Goal: Transaction & Acquisition: Purchase product/service

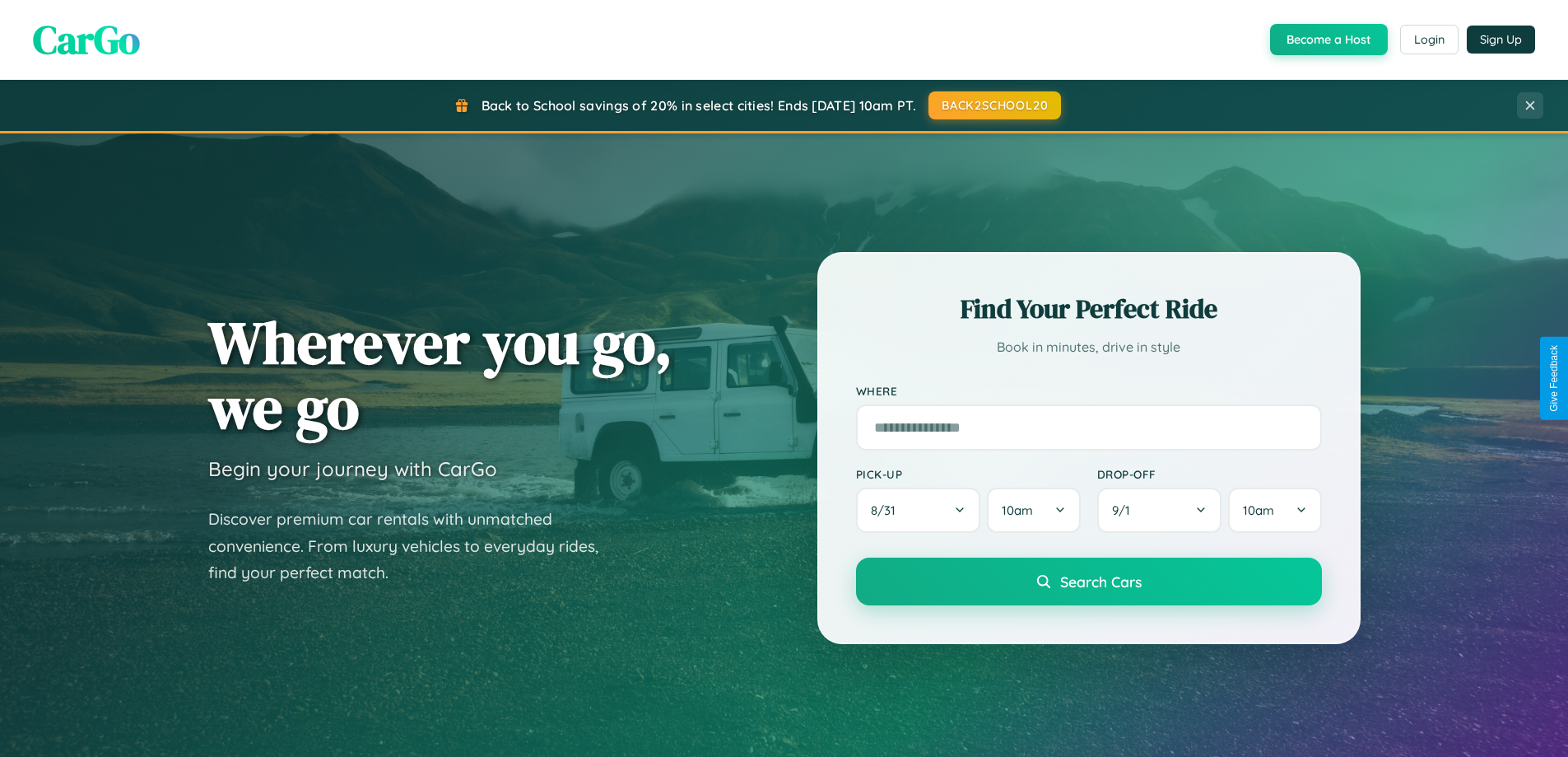
scroll to position [710, 0]
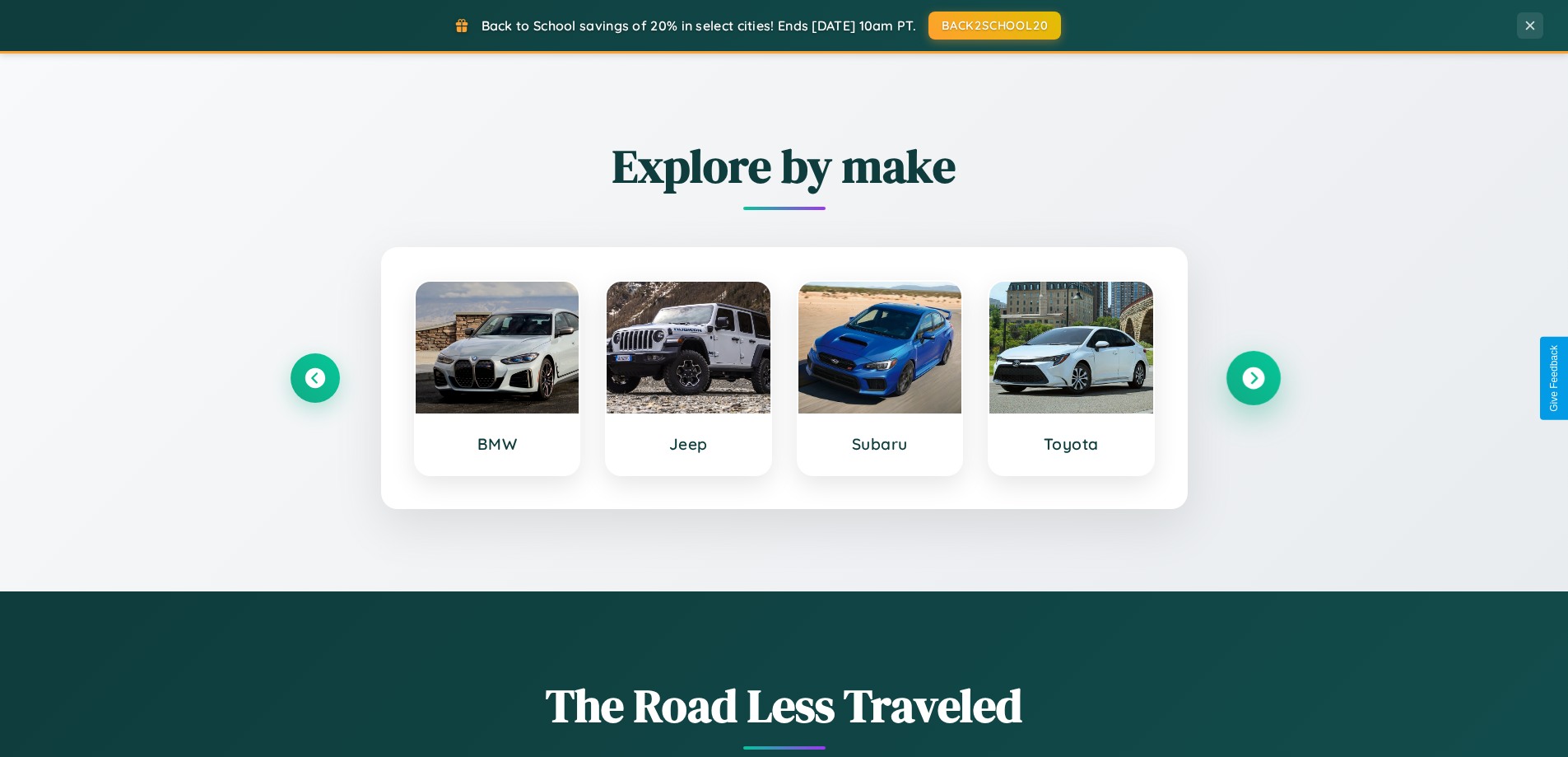
click at [1253, 378] on icon at bounding box center [1254, 379] width 23 height 23
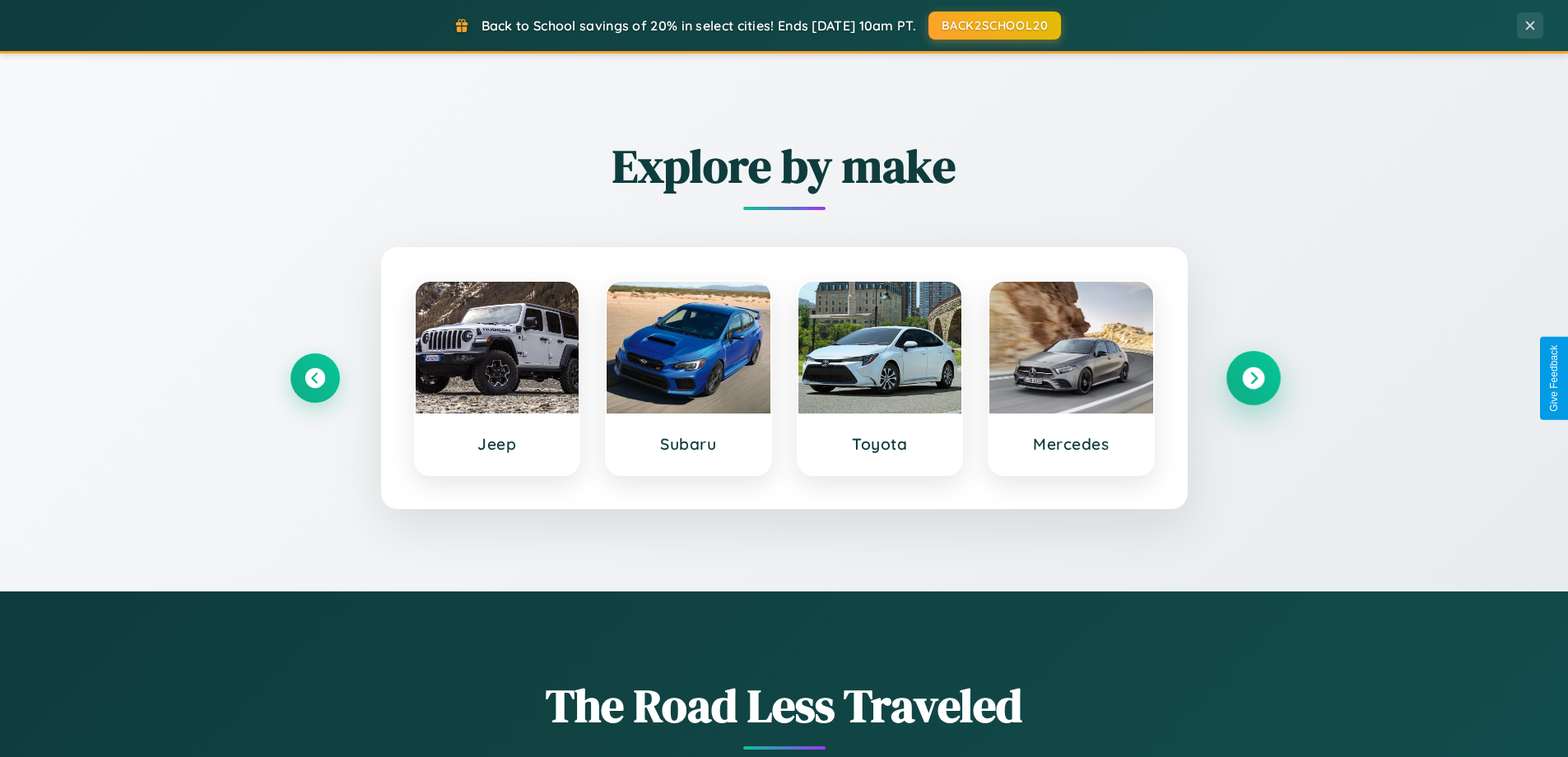
click at [1253, 378] on icon at bounding box center [1254, 379] width 23 height 23
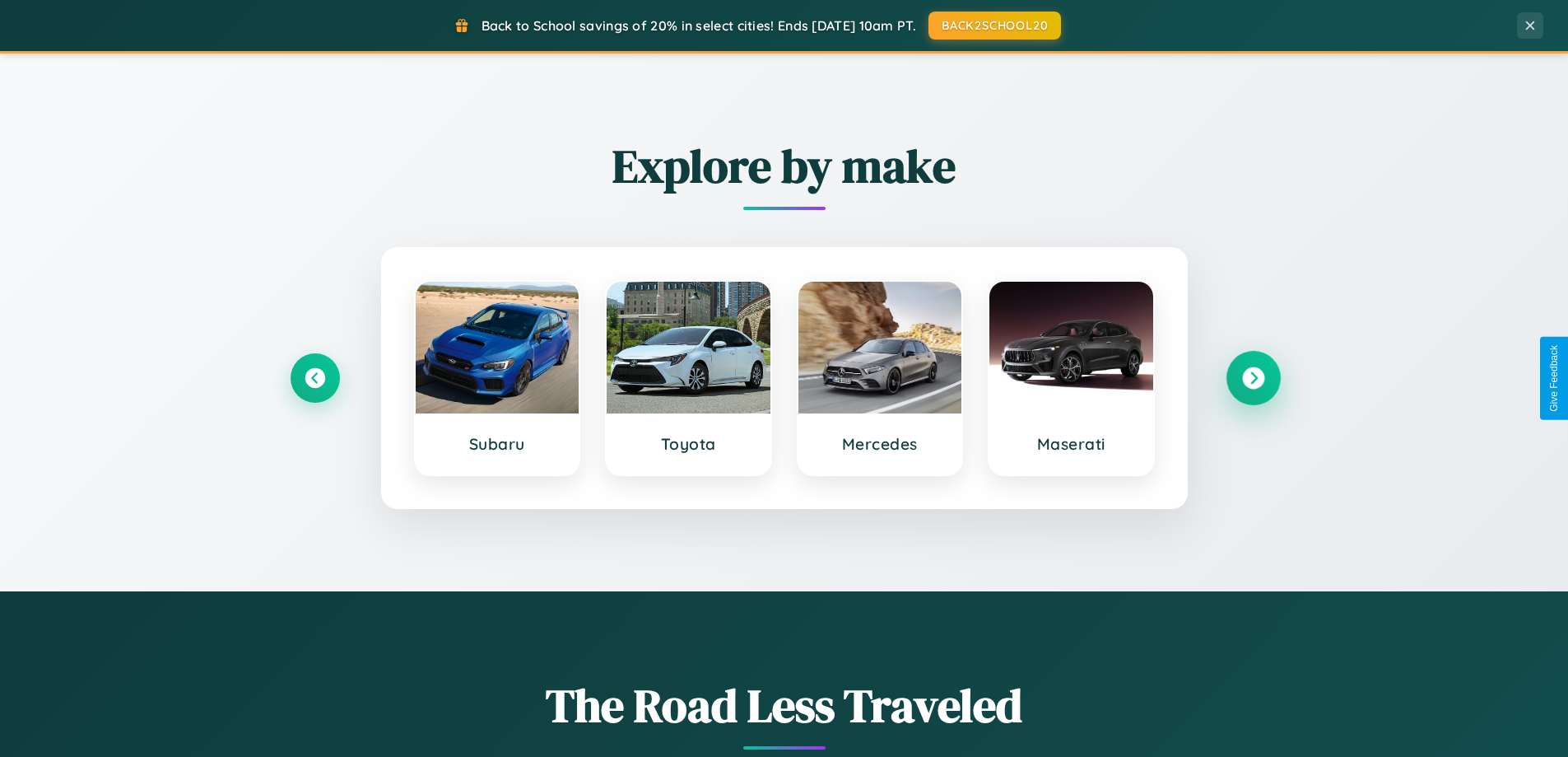
click at [1253, 378] on icon at bounding box center [1254, 379] width 23 height 23
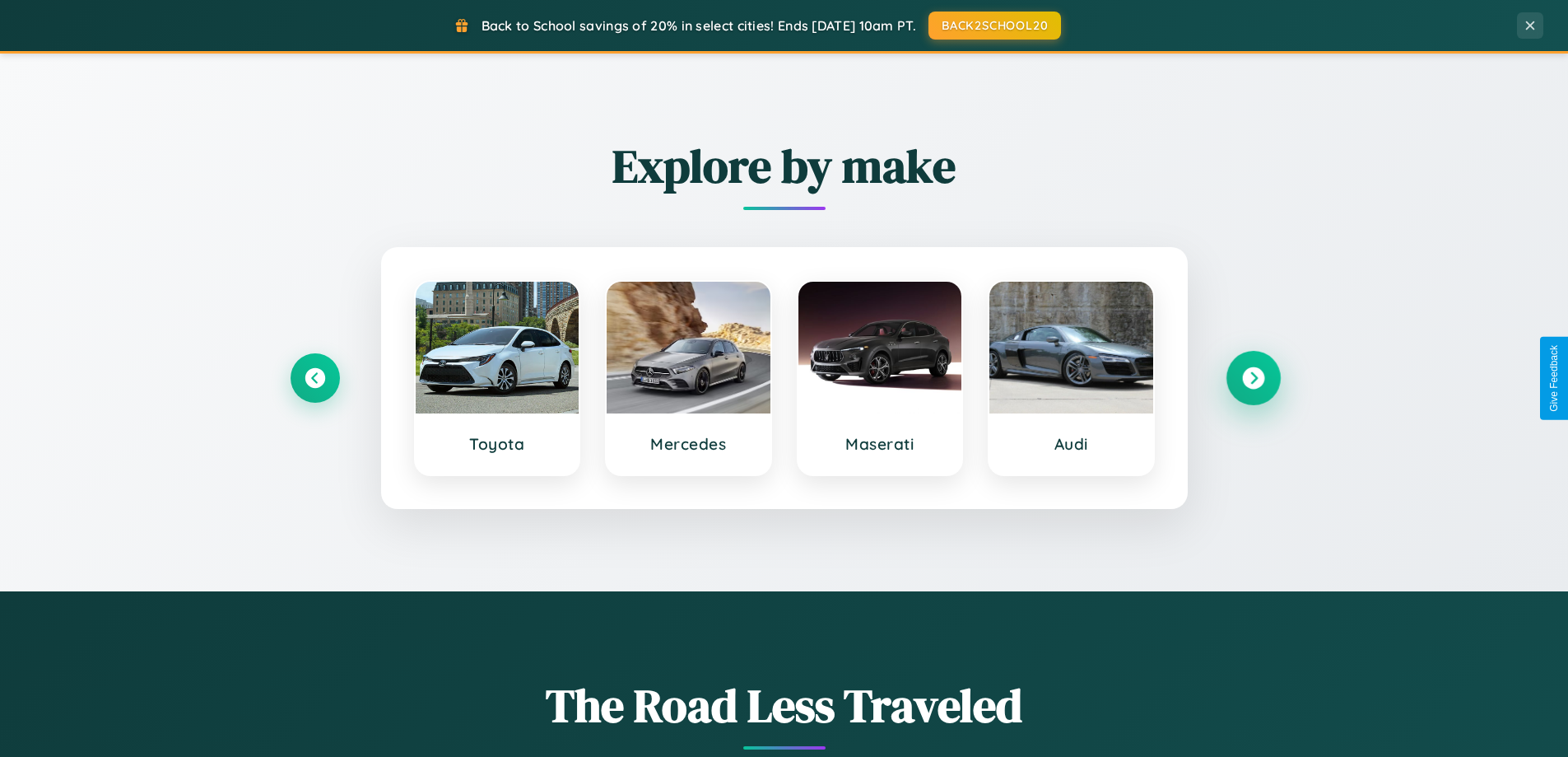
click at [1253, 378] on icon at bounding box center [1254, 379] width 23 height 23
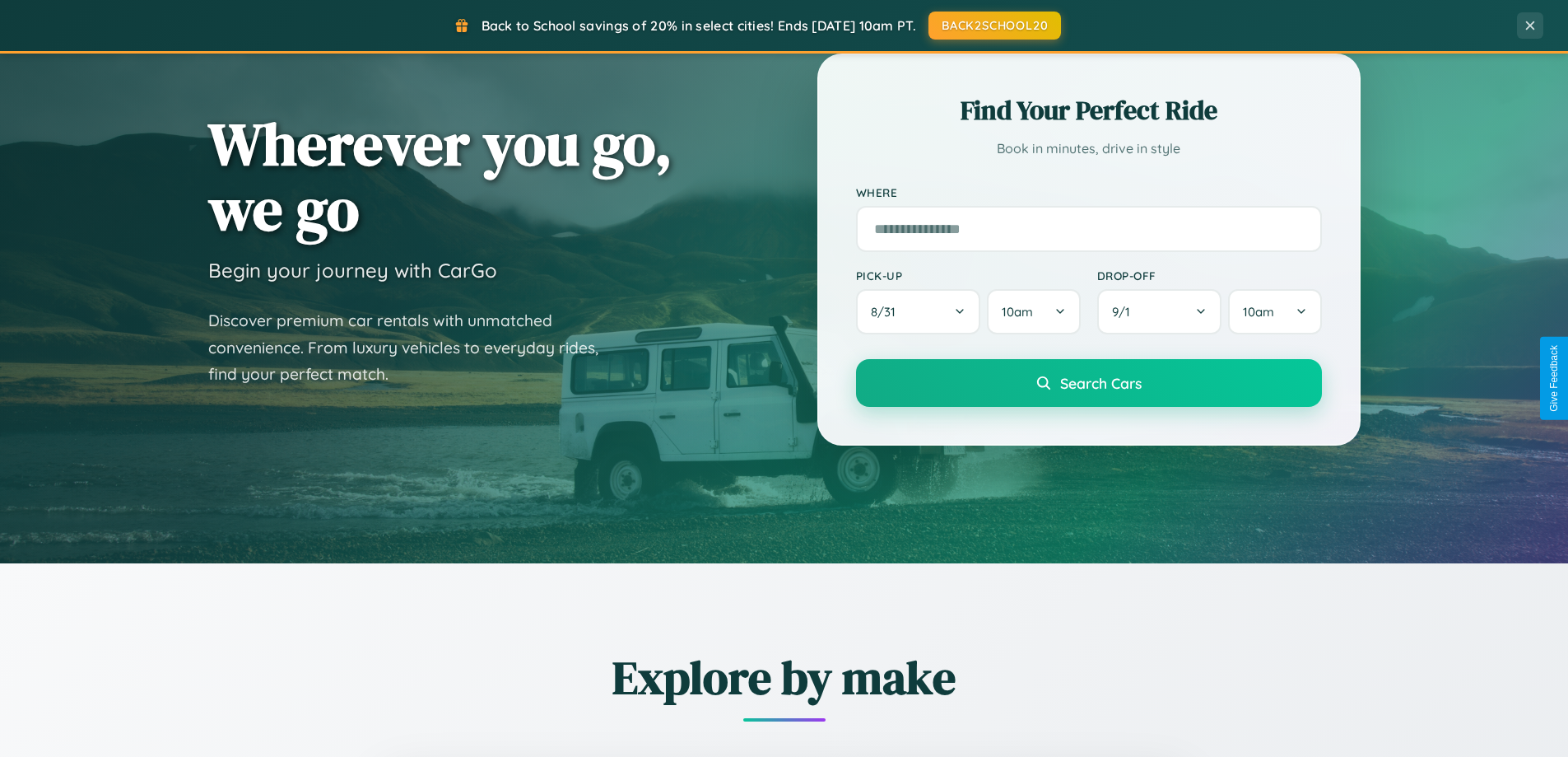
scroll to position [49, 0]
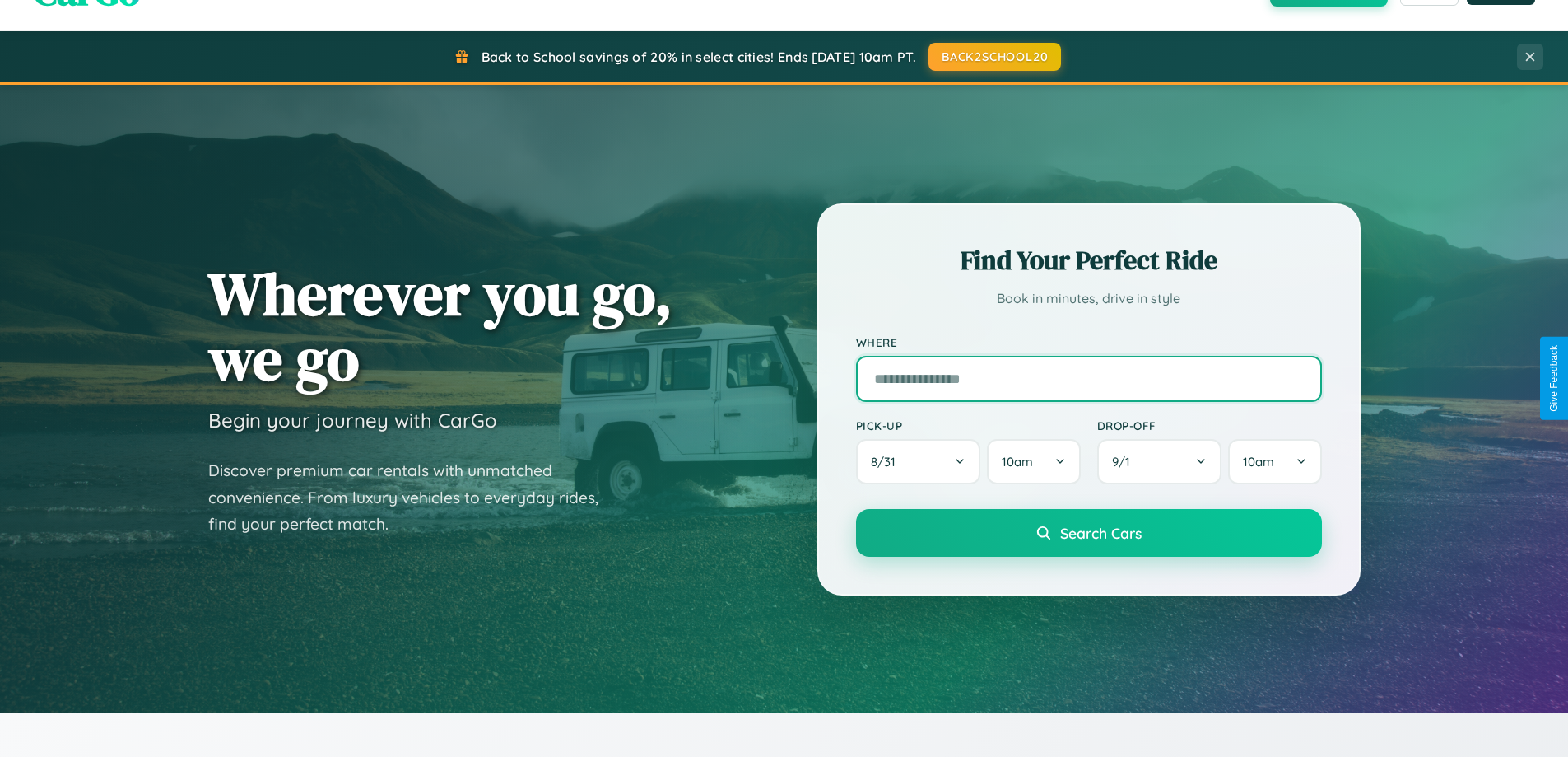
click at [1088, 378] on input "text" at bounding box center [1089, 378] width 466 height 46
type input "**********"
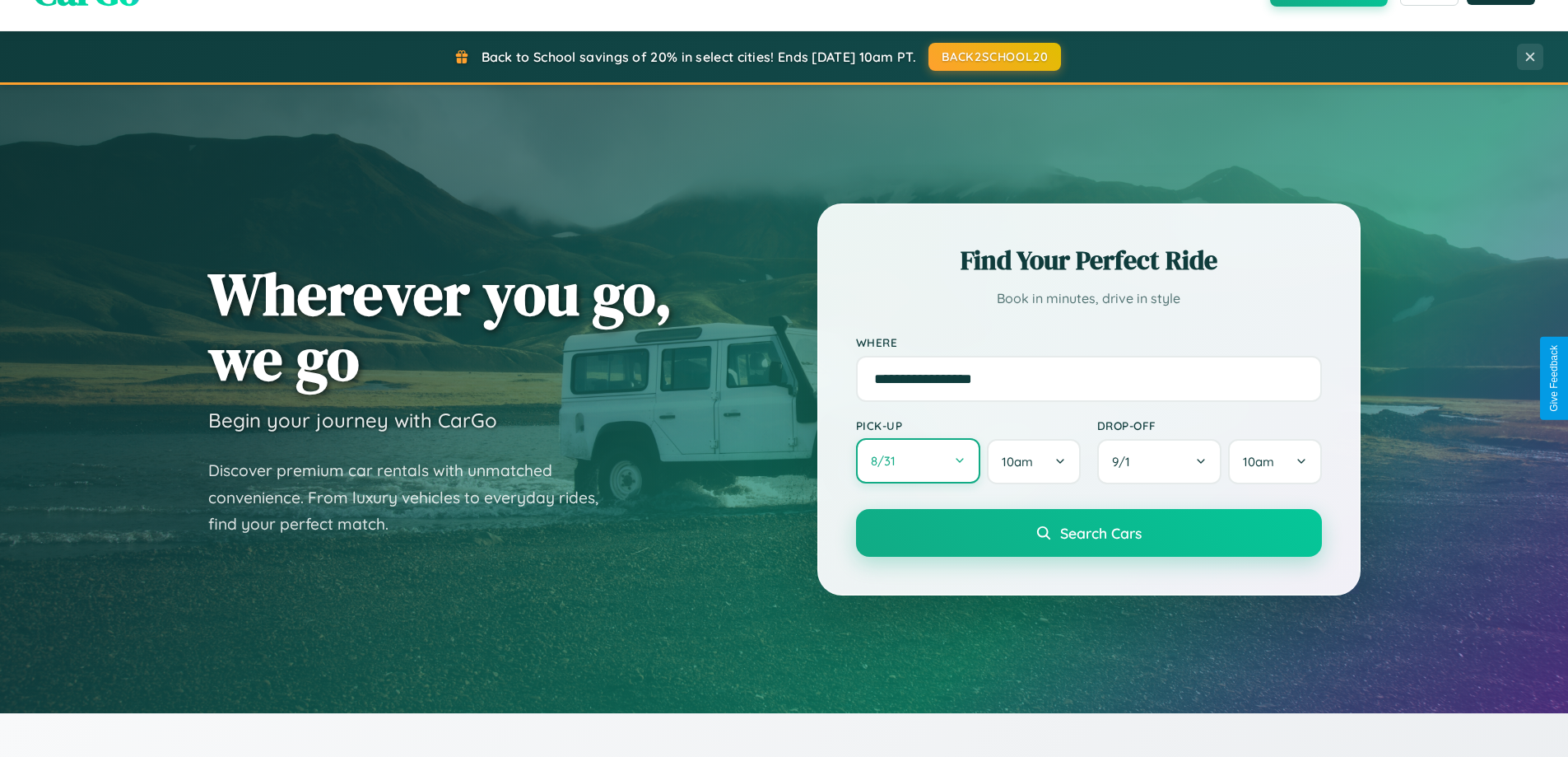
click at [918, 462] on button "8 / 31" at bounding box center [918, 461] width 125 height 45
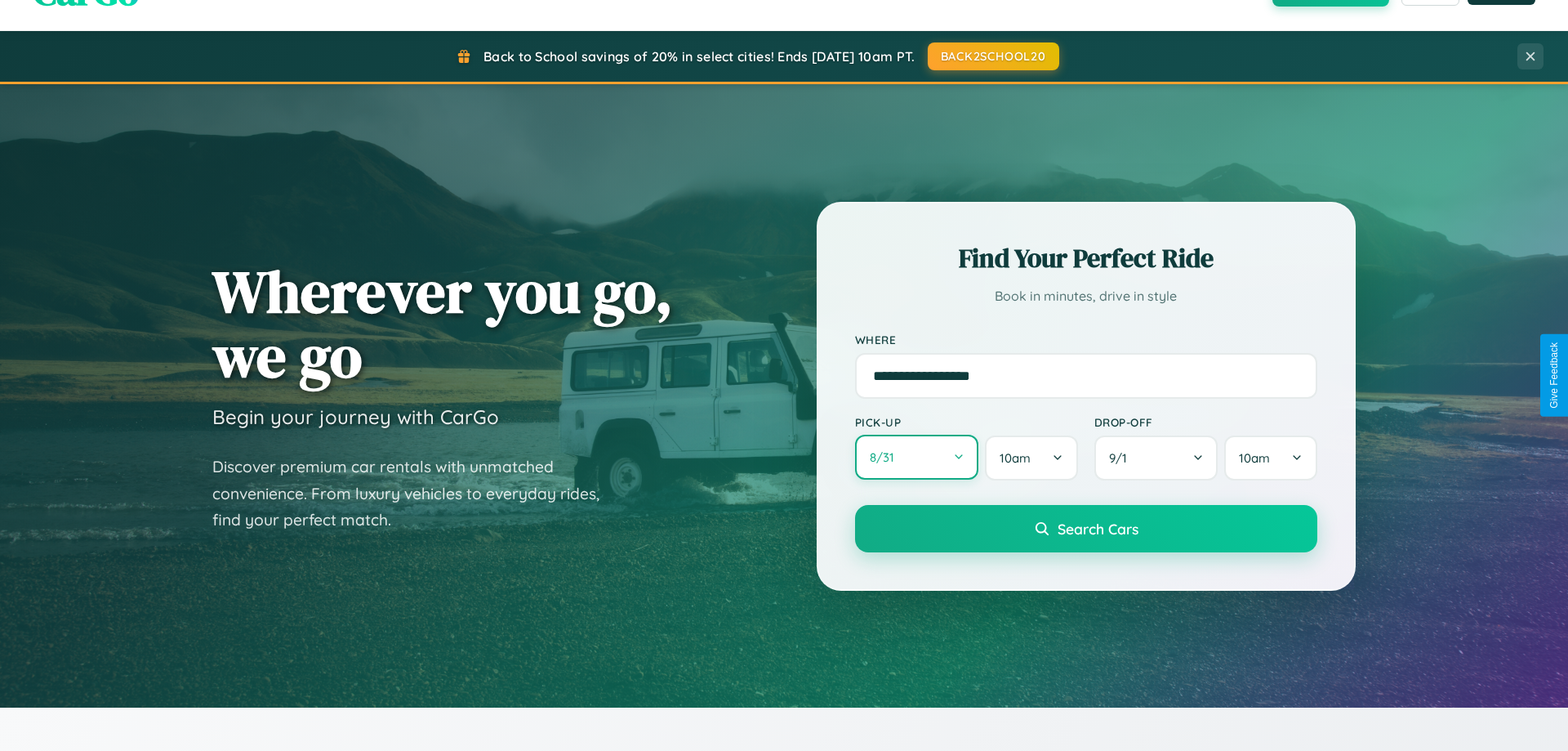
select select "*"
select select "****"
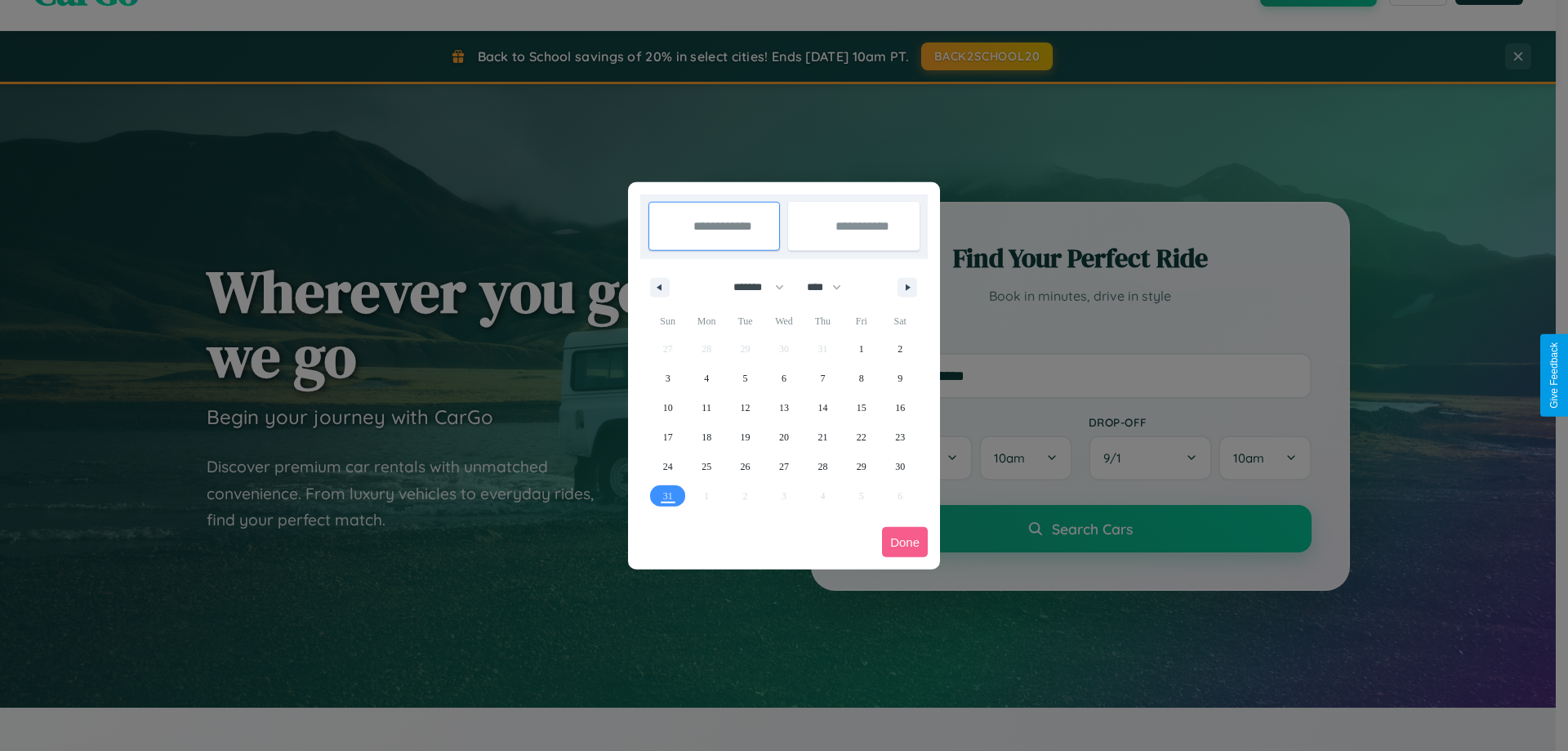
drag, startPoint x: 752, startPoint y: 287, endPoint x: 784, endPoint y: 328, distance: 52.0
click at [752, 287] on select "******* ******** ***** ***** *** **** **** ****** ********* ******* ******** **…" at bounding box center [756, 287] width 70 height 27
select select "*"
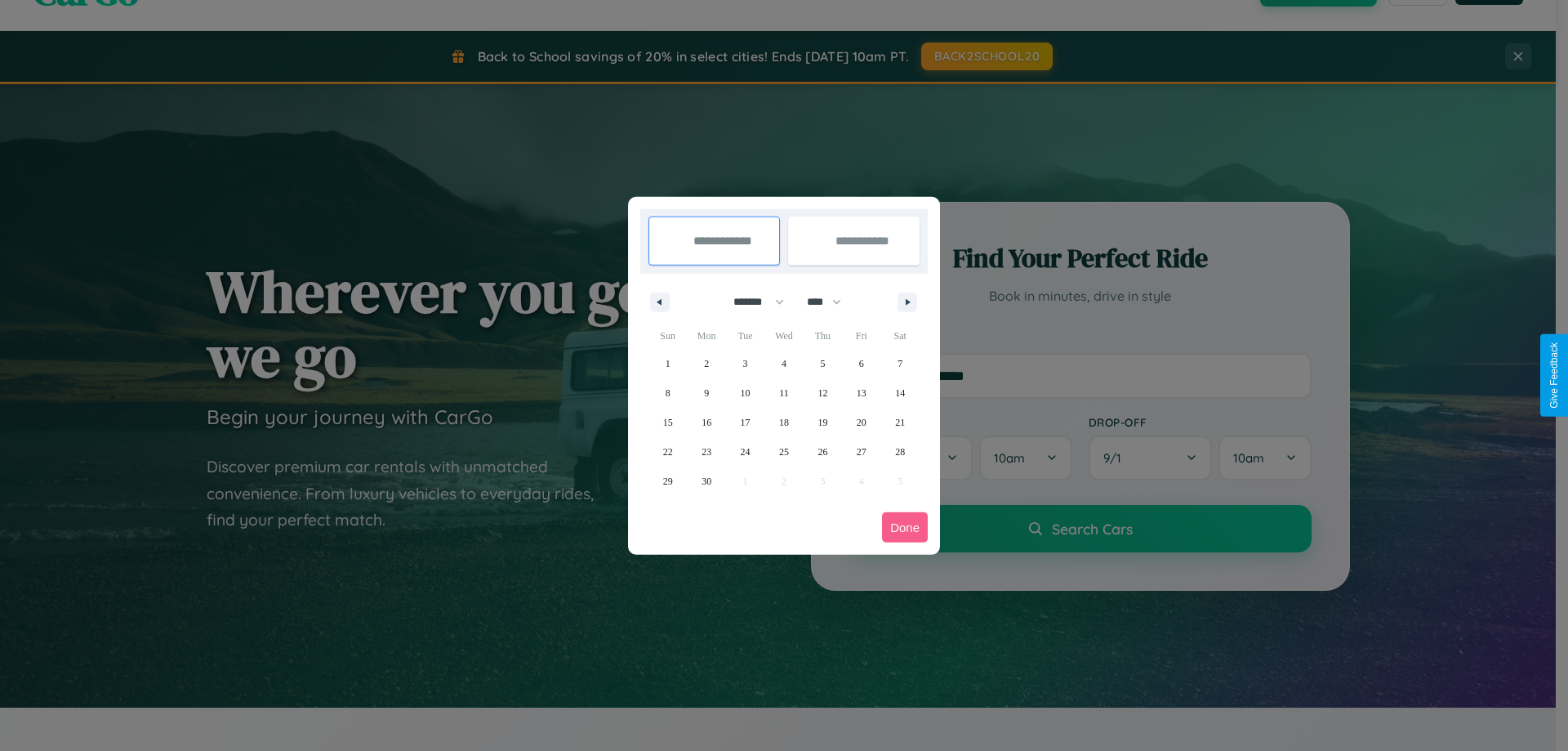
click at [832, 302] on select "**** **** **** **** **** **** **** **** **** **** **** **** **** **** **** ****…" at bounding box center [824, 302] width 49 height 27
select select "****"
click at [784, 451] on span "24" at bounding box center [784, 452] width 10 height 30
type input "**********"
click at [667, 480] on span "28" at bounding box center [668, 481] width 10 height 30
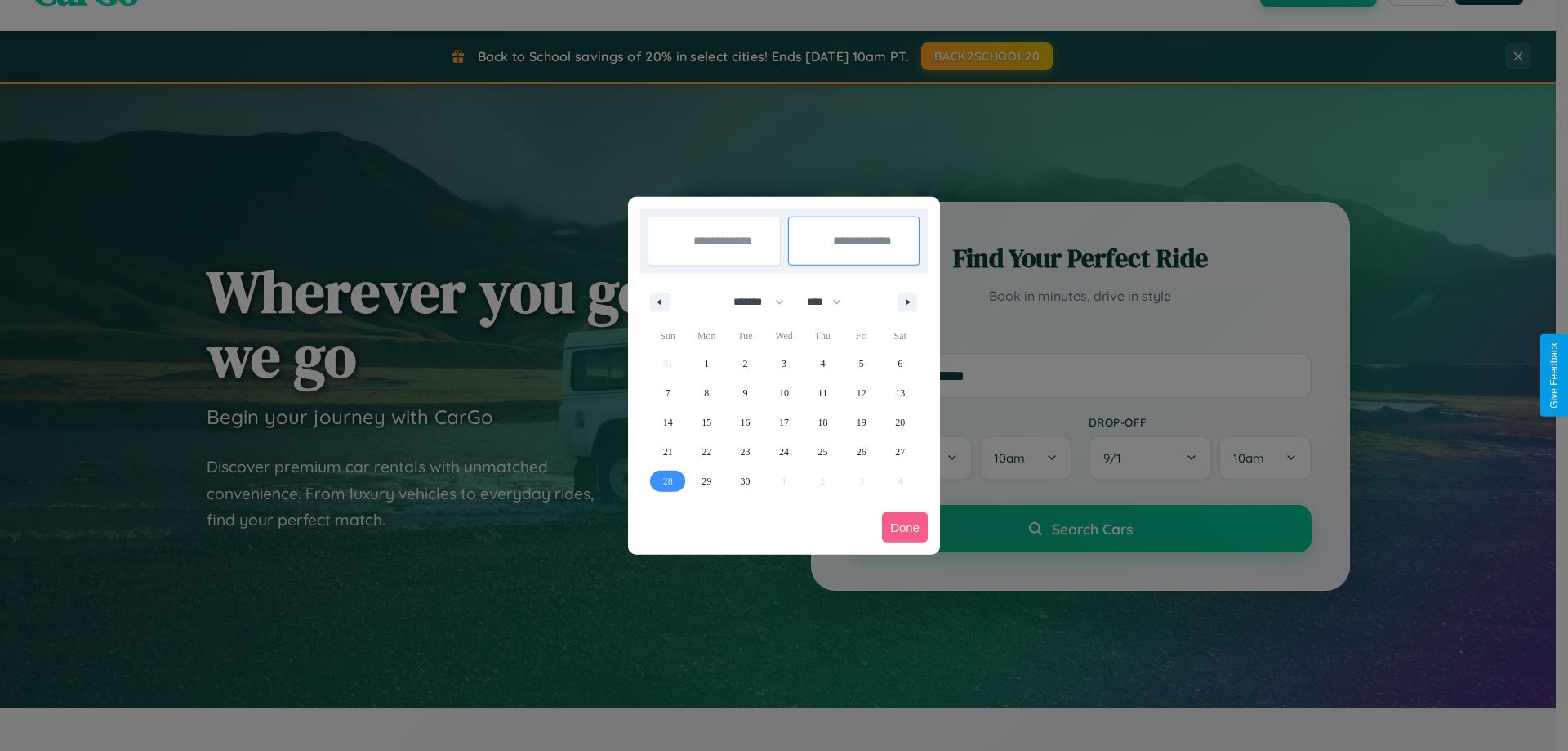
type input "**********"
click at [905, 527] on button "Done" at bounding box center [905, 527] width 46 height 30
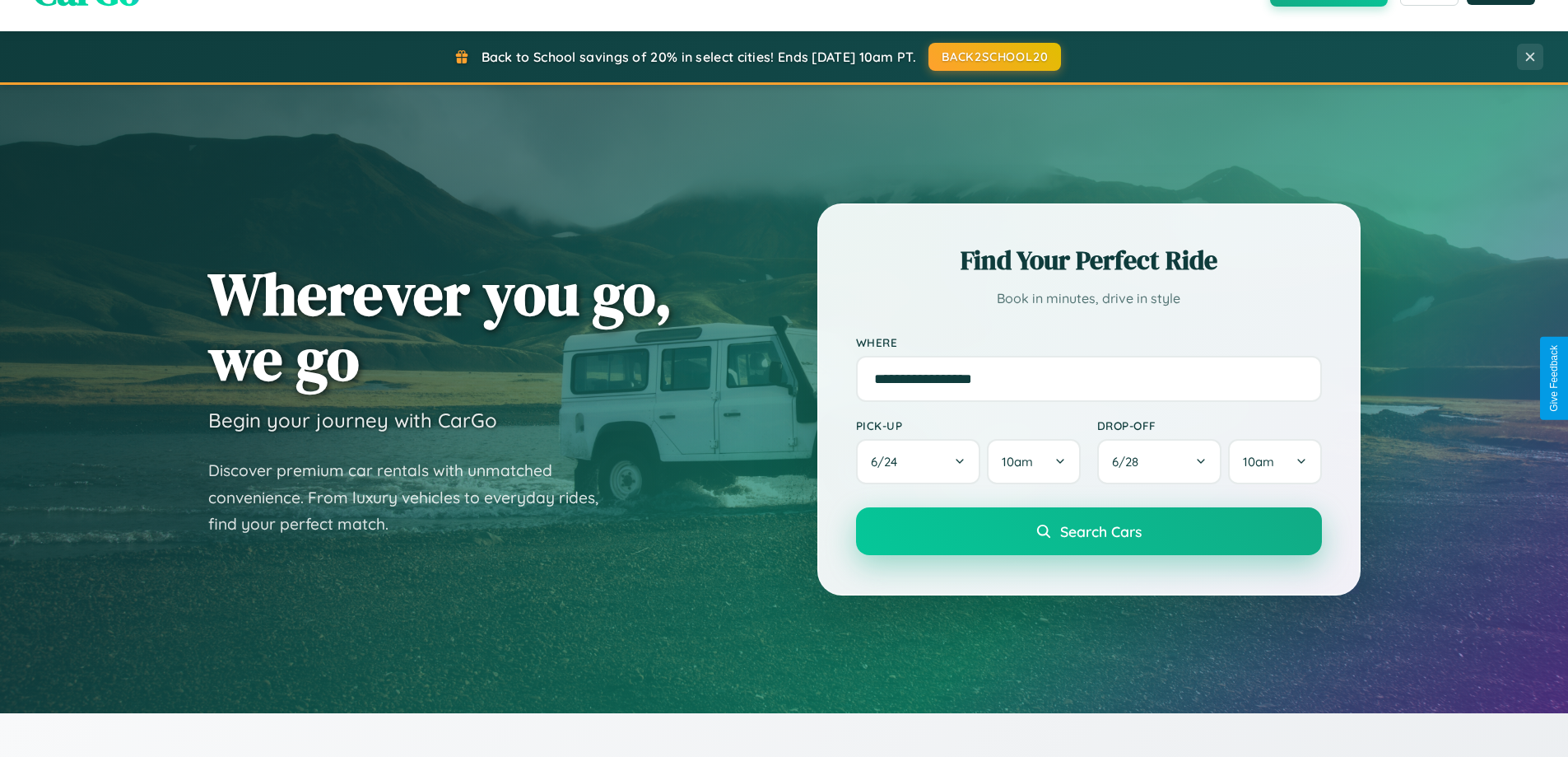
click at [1088, 531] on span "Search Cars" at bounding box center [1101, 531] width 82 height 18
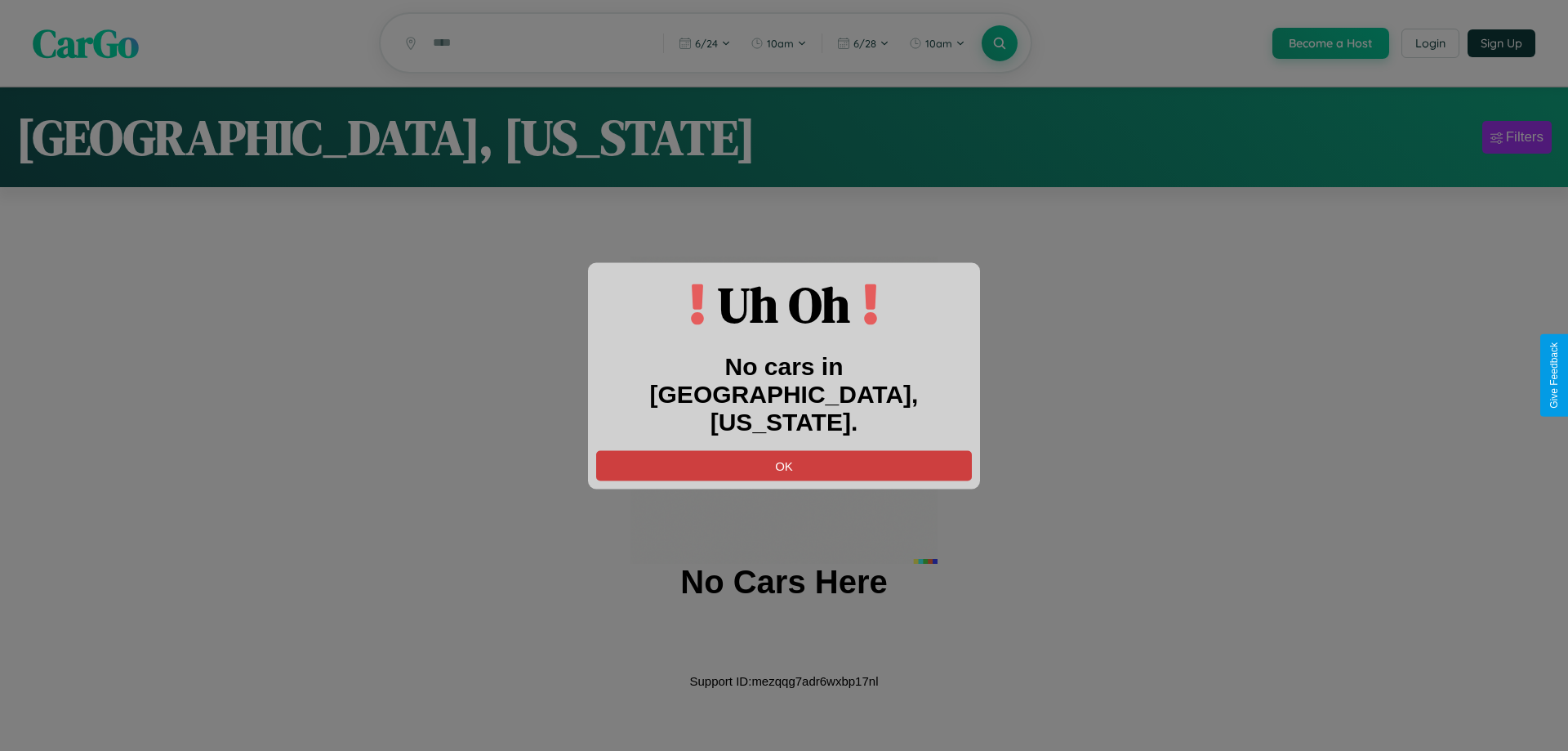
click at [784, 450] on button "OK" at bounding box center [784, 465] width 376 height 30
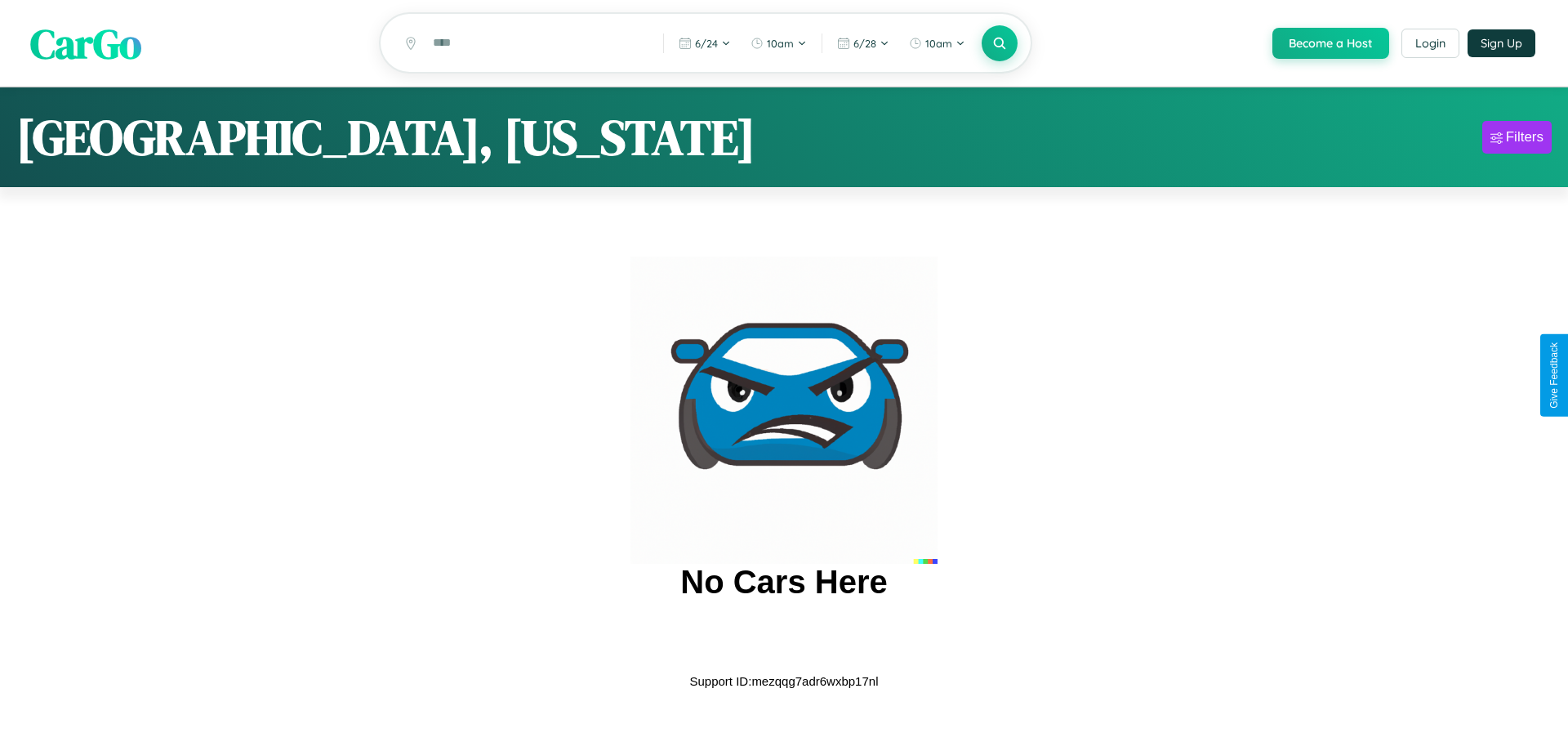
click at [86, 44] on span "CarGo" at bounding box center [85, 43] width 111 height 57
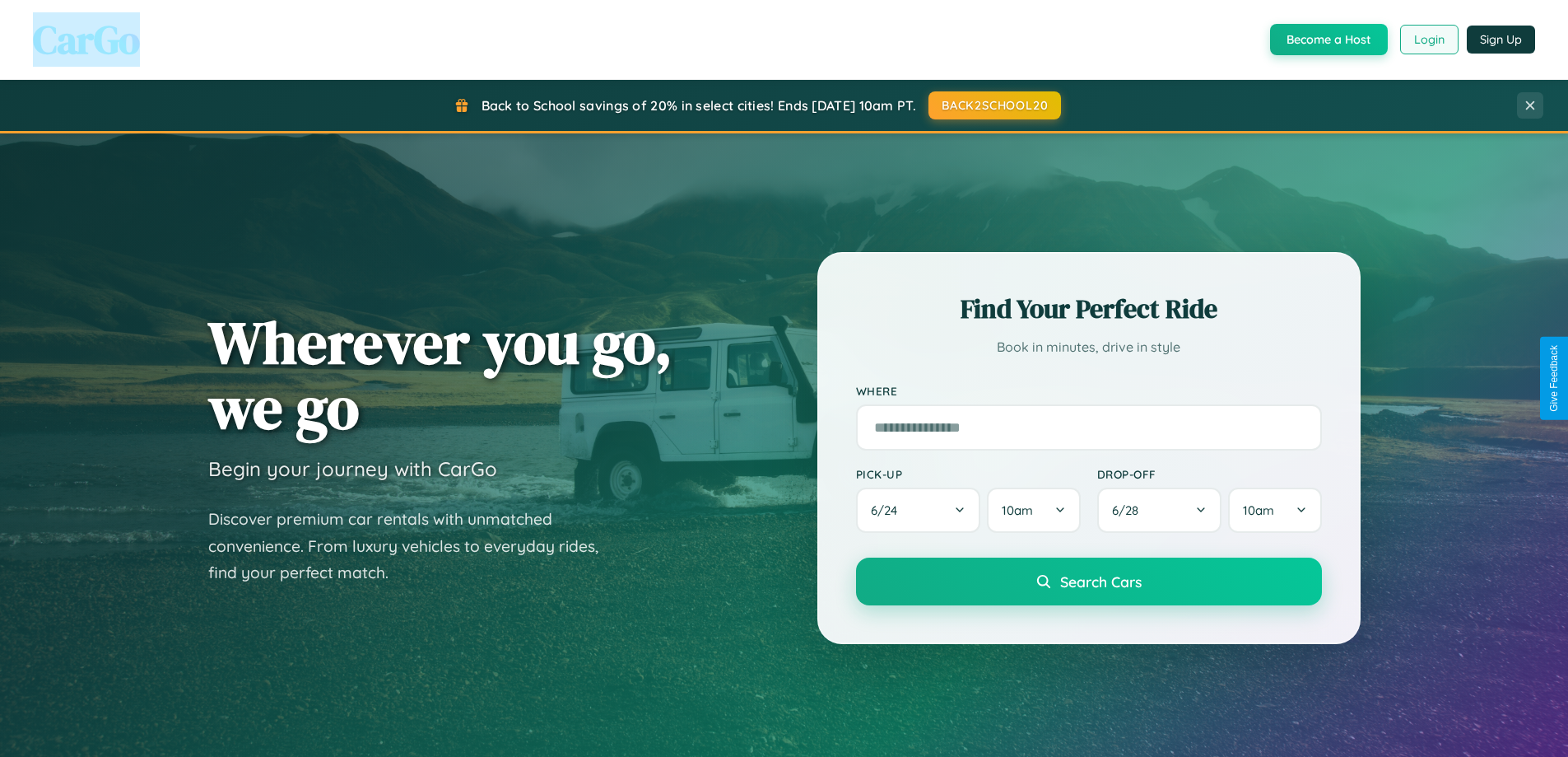
click at [1428, 39] on button "Login" at bounding box center [1429, 39] width 58 height 30
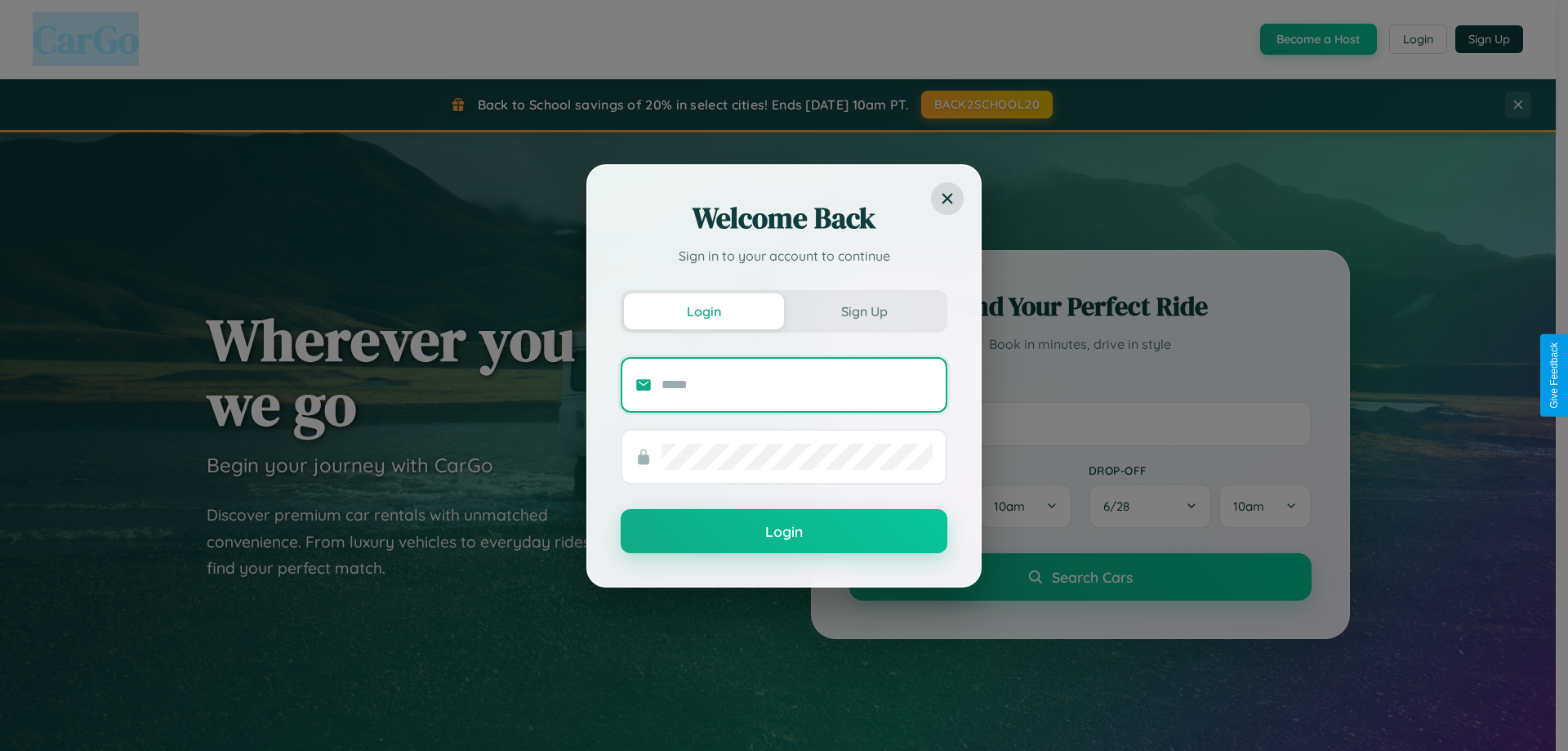
click at [797, 384] on input "text" at bounding box center [797, 384] width 271 height 26
type input "**********"
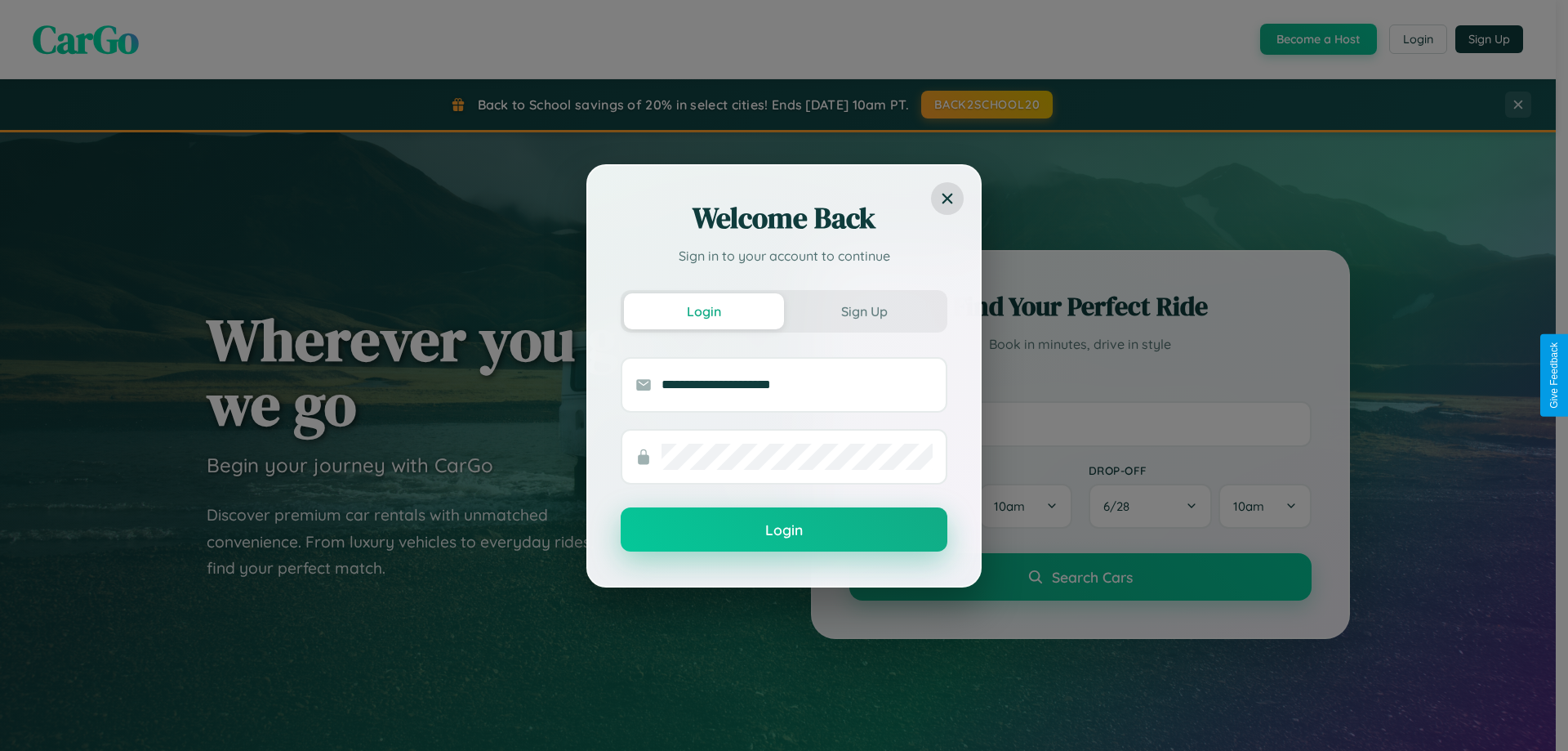
click at [784, 530] on button "Login" at bounding box center [784, 529] width 327 height 44
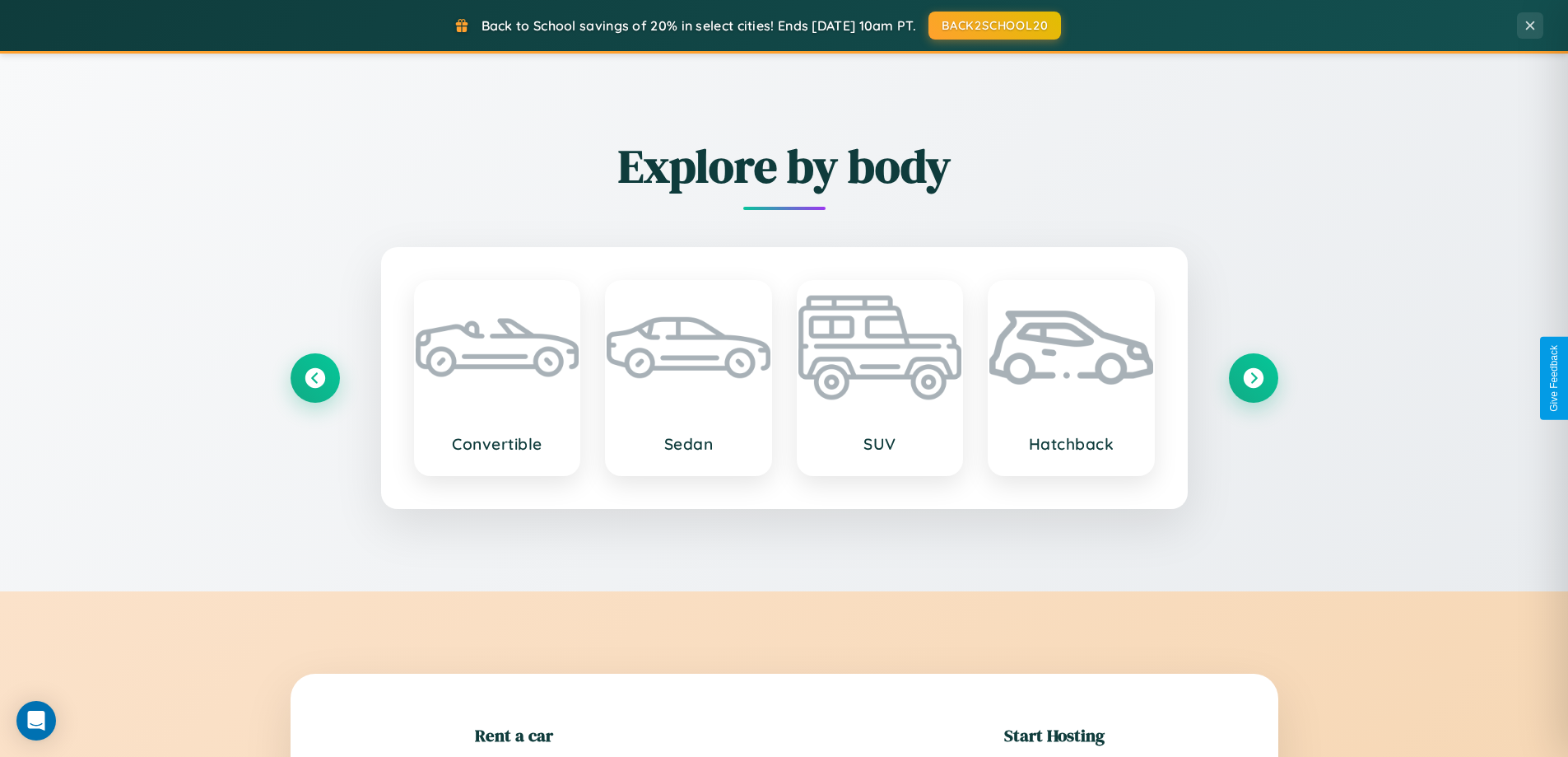
scroll to position [356, 0]
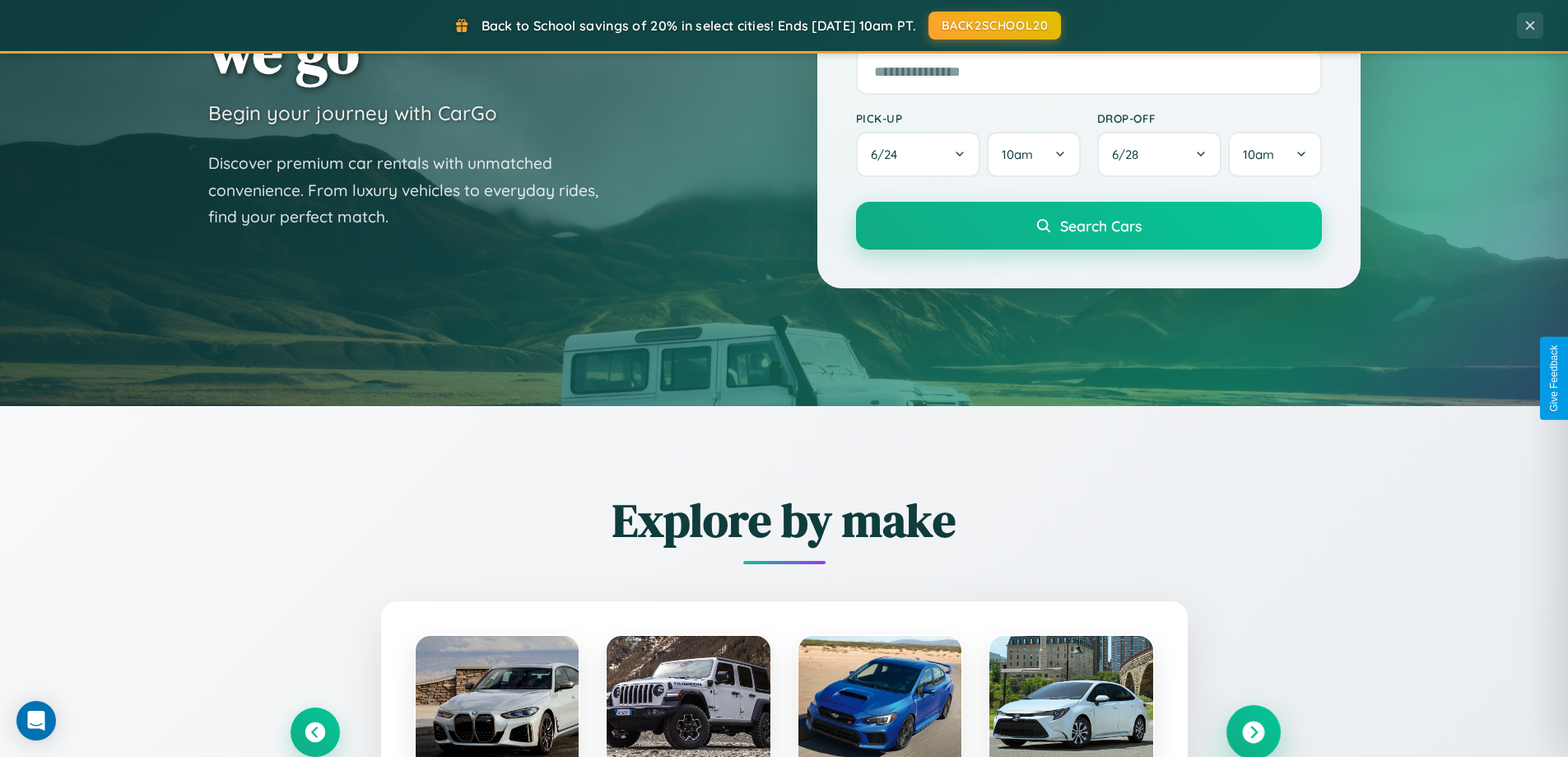
click at [1253, 732] on icon at bounding box center [1254, 733] width 23 height 23
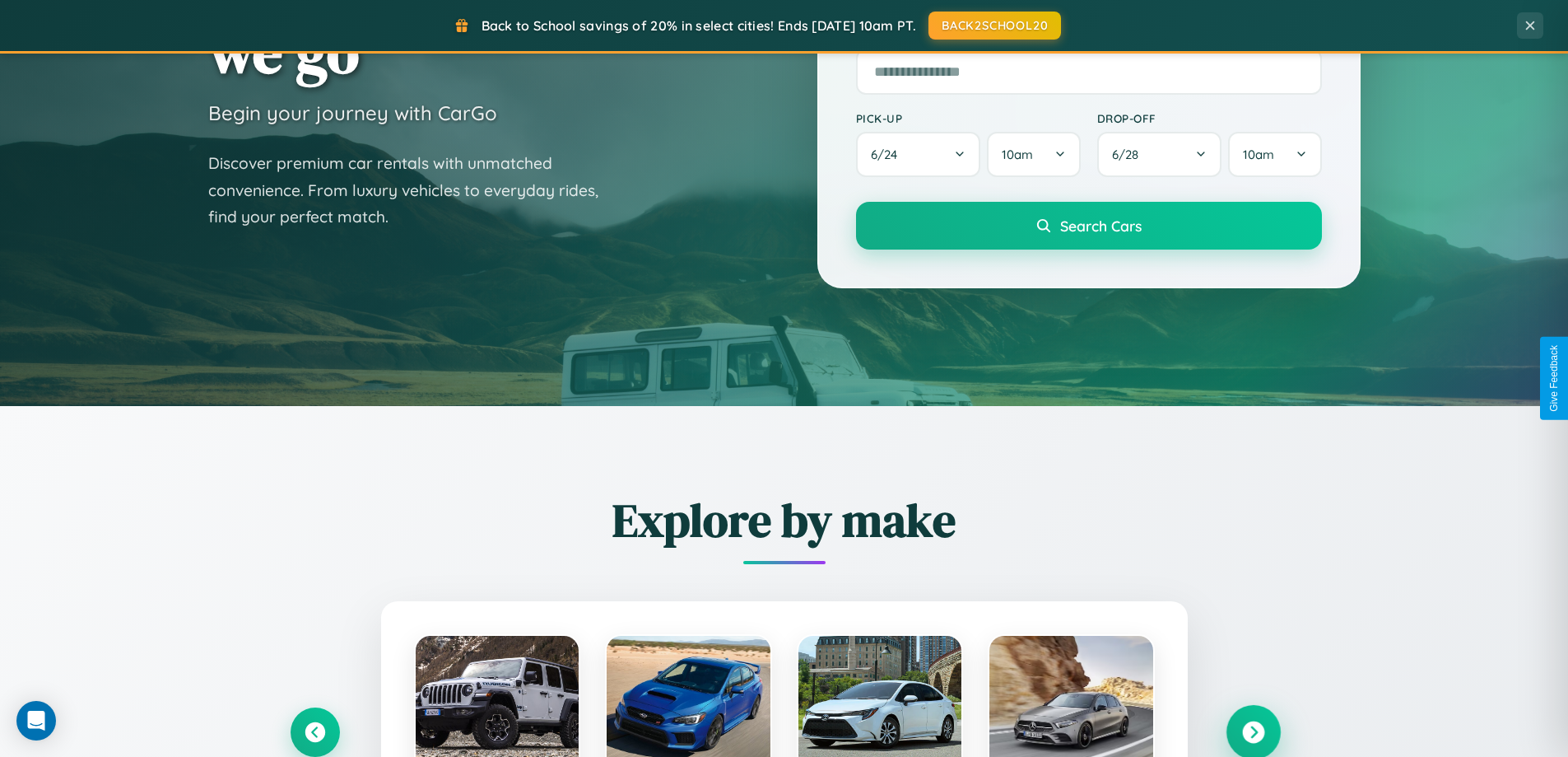
click at [1253, 731] on icon at bounding box center [1254, 733] width 23 height 23
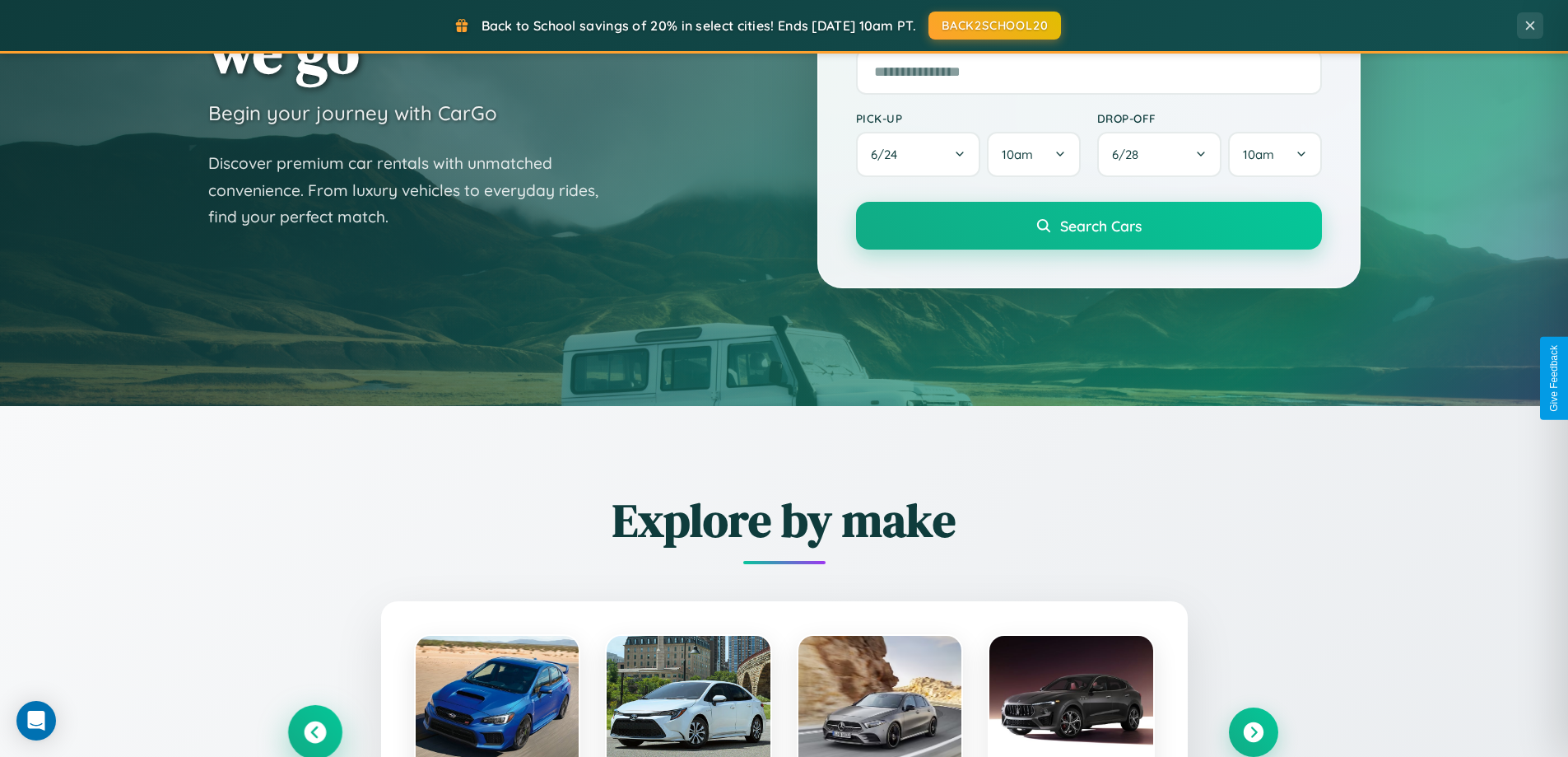
click at [314, 732] on icon at bounding box center [315, 733] width 23 height 23
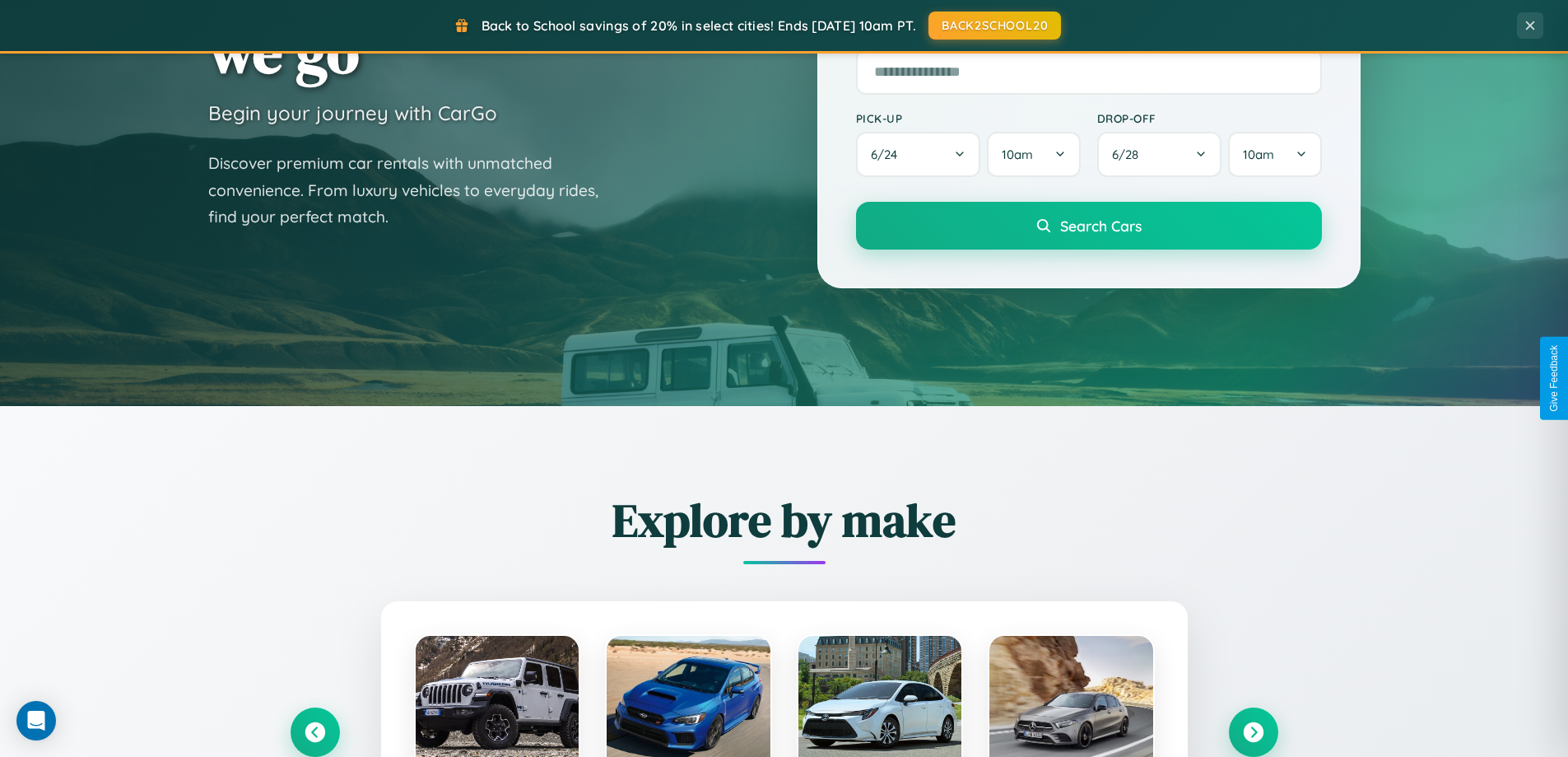
scroll to position [1648, 0]
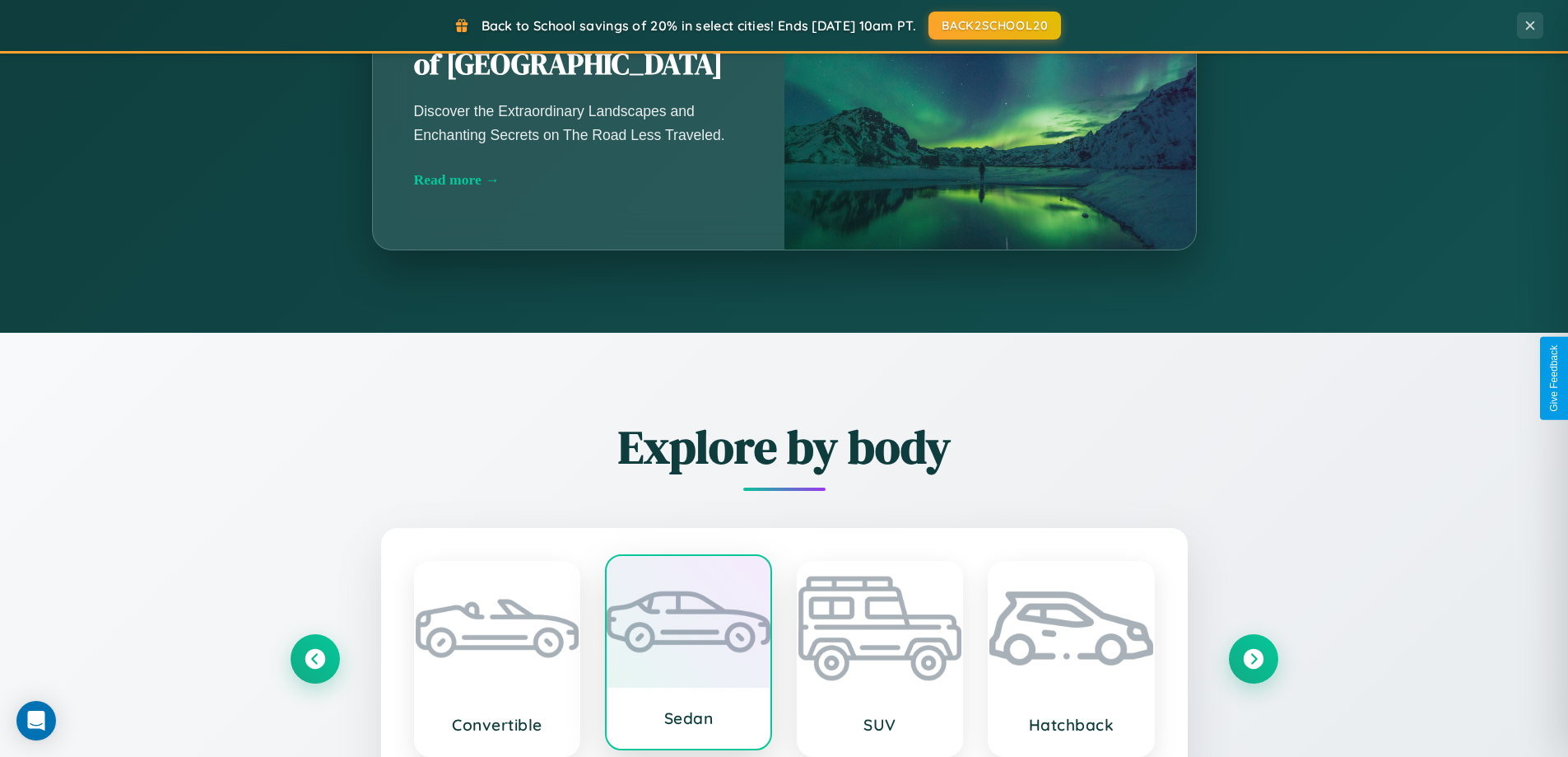
click at [688, 659] on div at bounding box center [688, 622] width 164 height 131
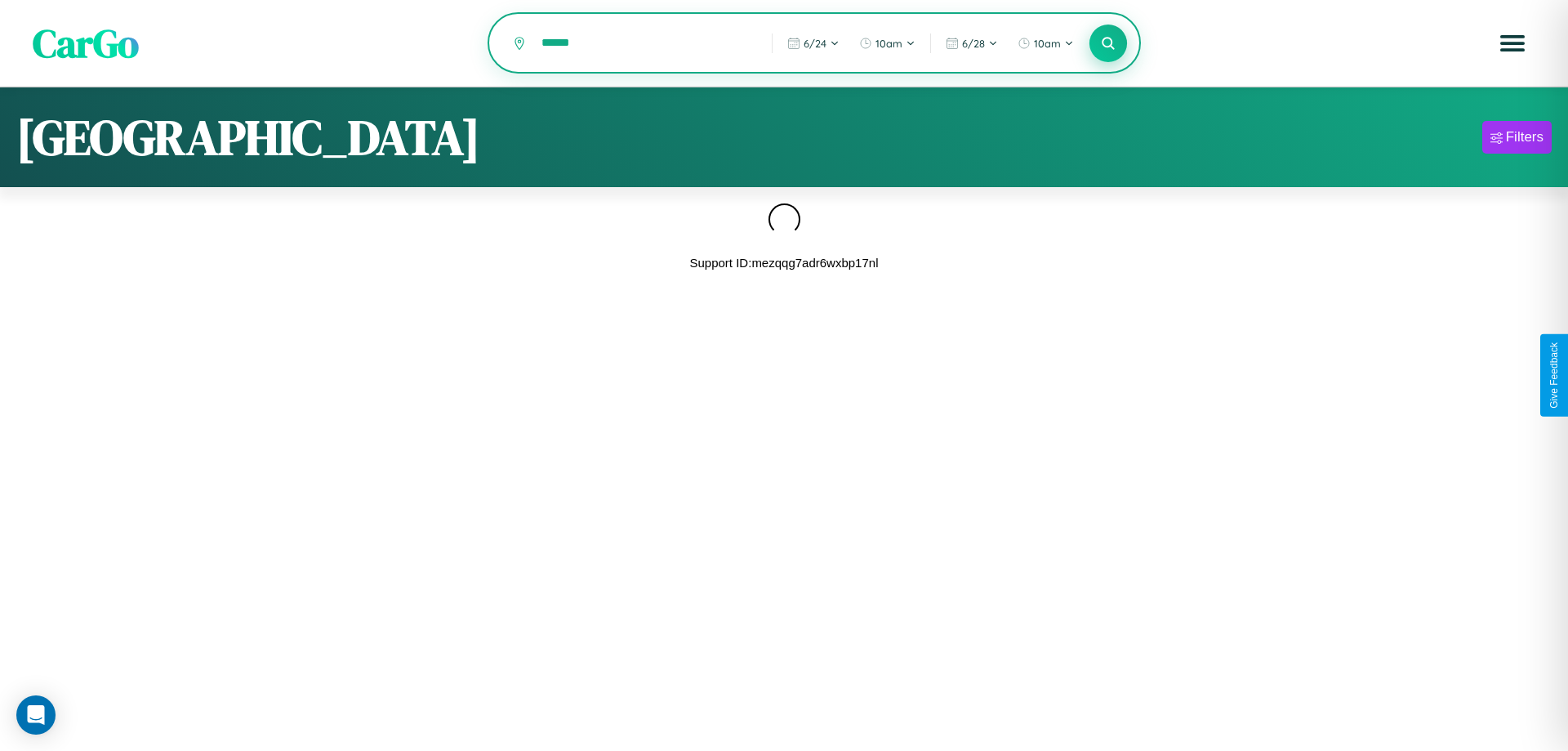
type input "******"
click at [1108, 44] on icon at bounding box center [1107, 43] width 16 height 16
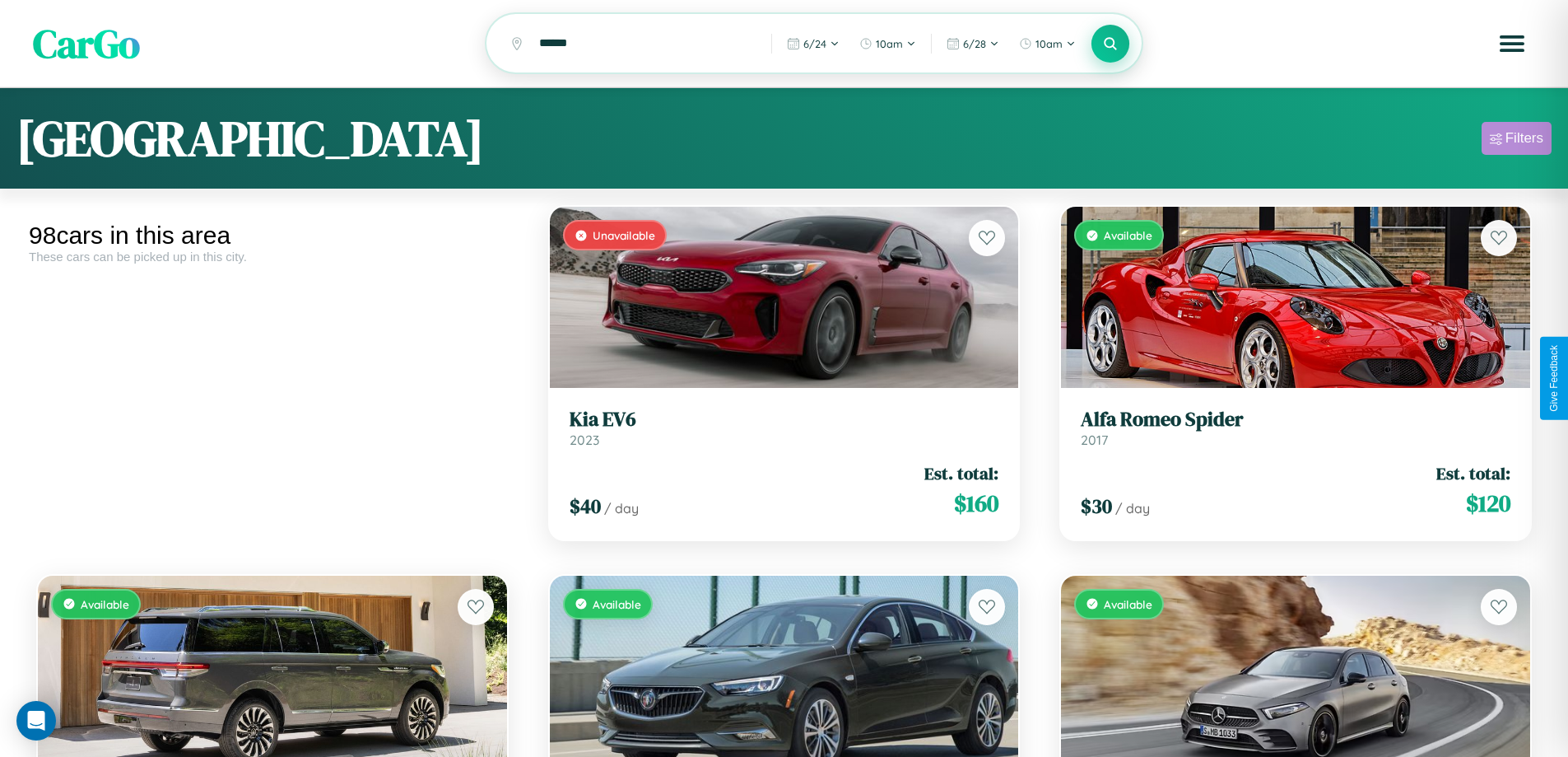
click at [1516, 141] on div "Filters" at bounding box center [1525, 139] width 38 height 17
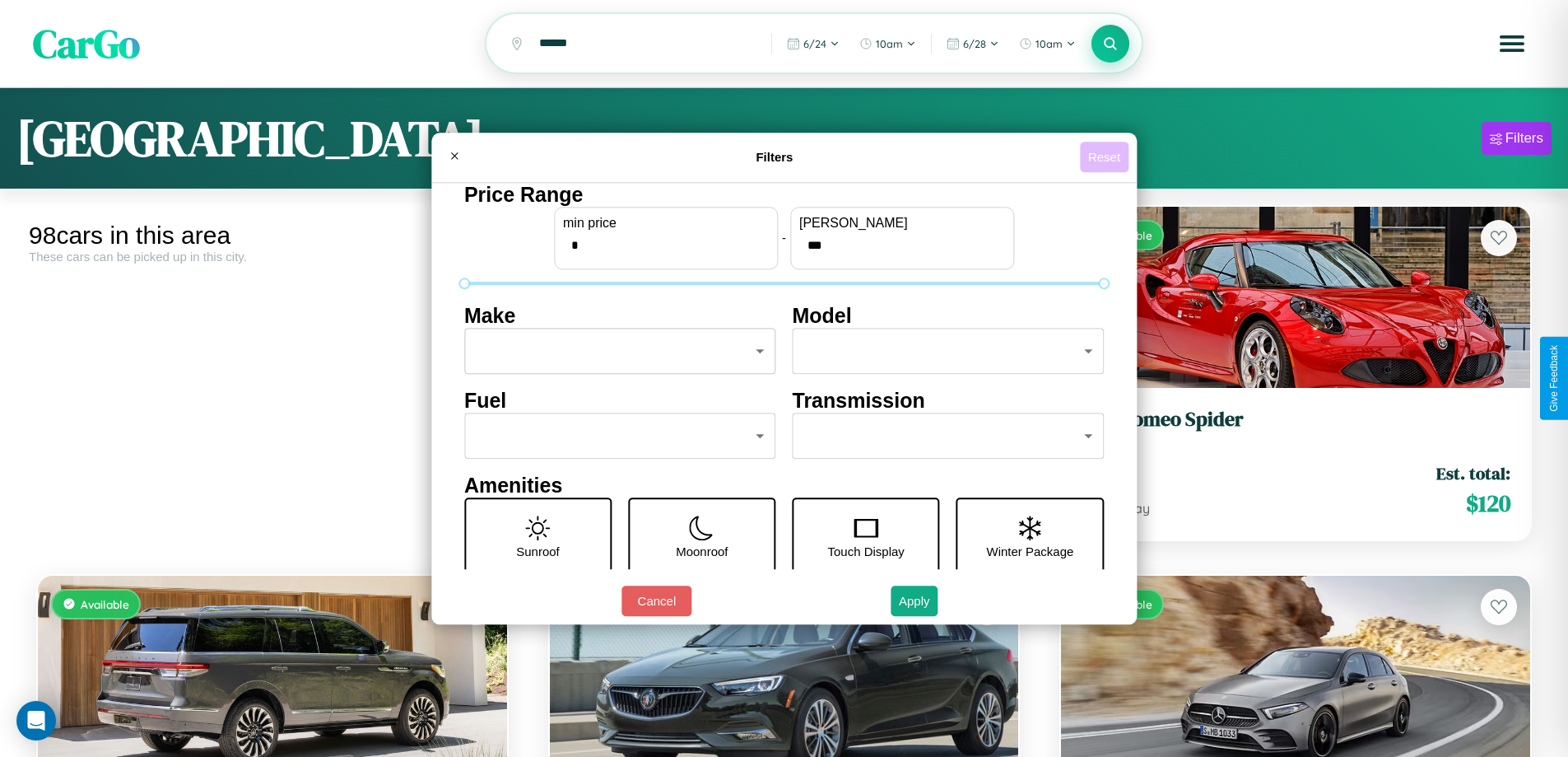
click at [1107, 157] on button "Reset" at bounding box center [1105, 157] width 49 height 30
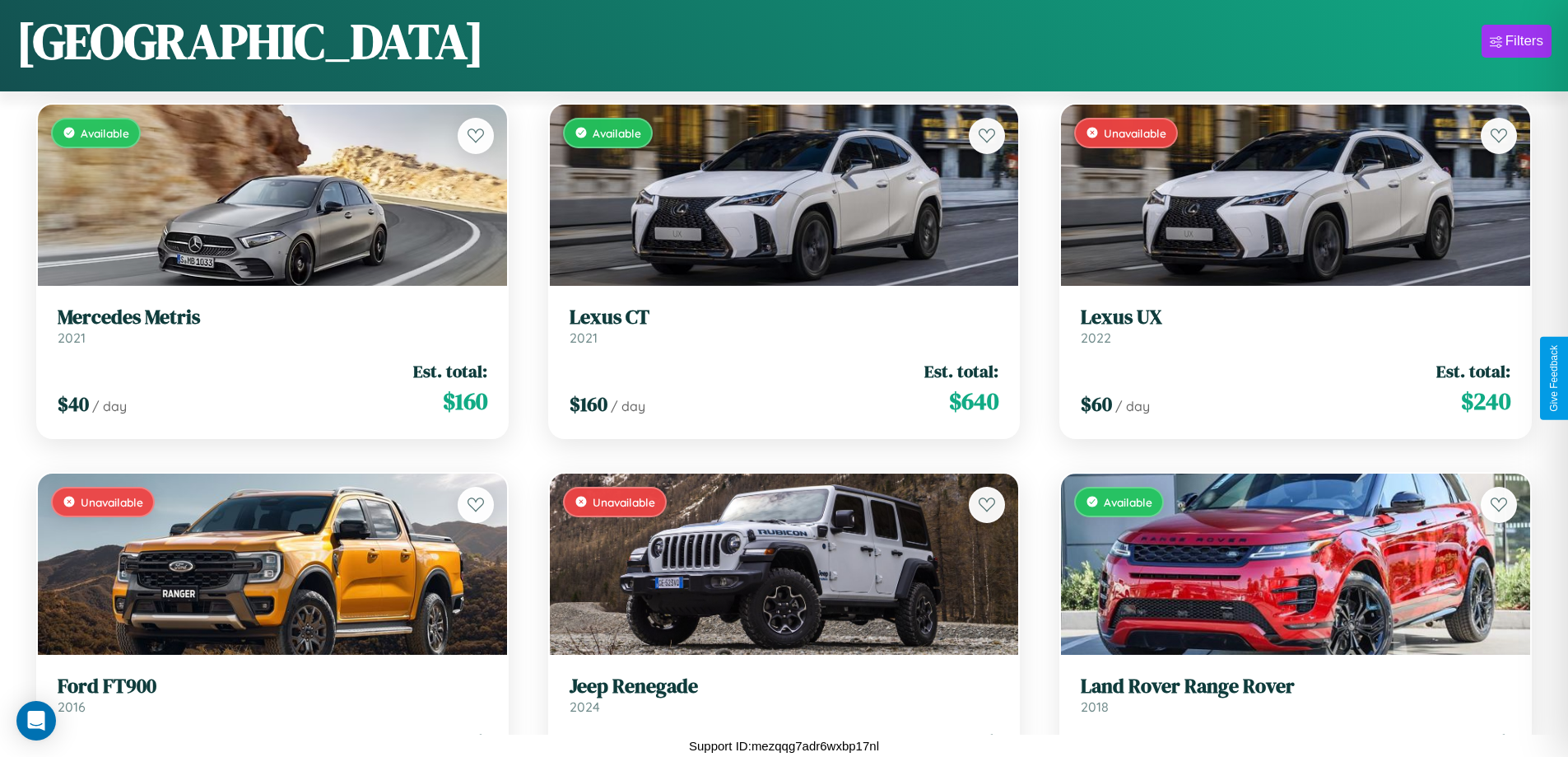
scroll to position [7728, 0]
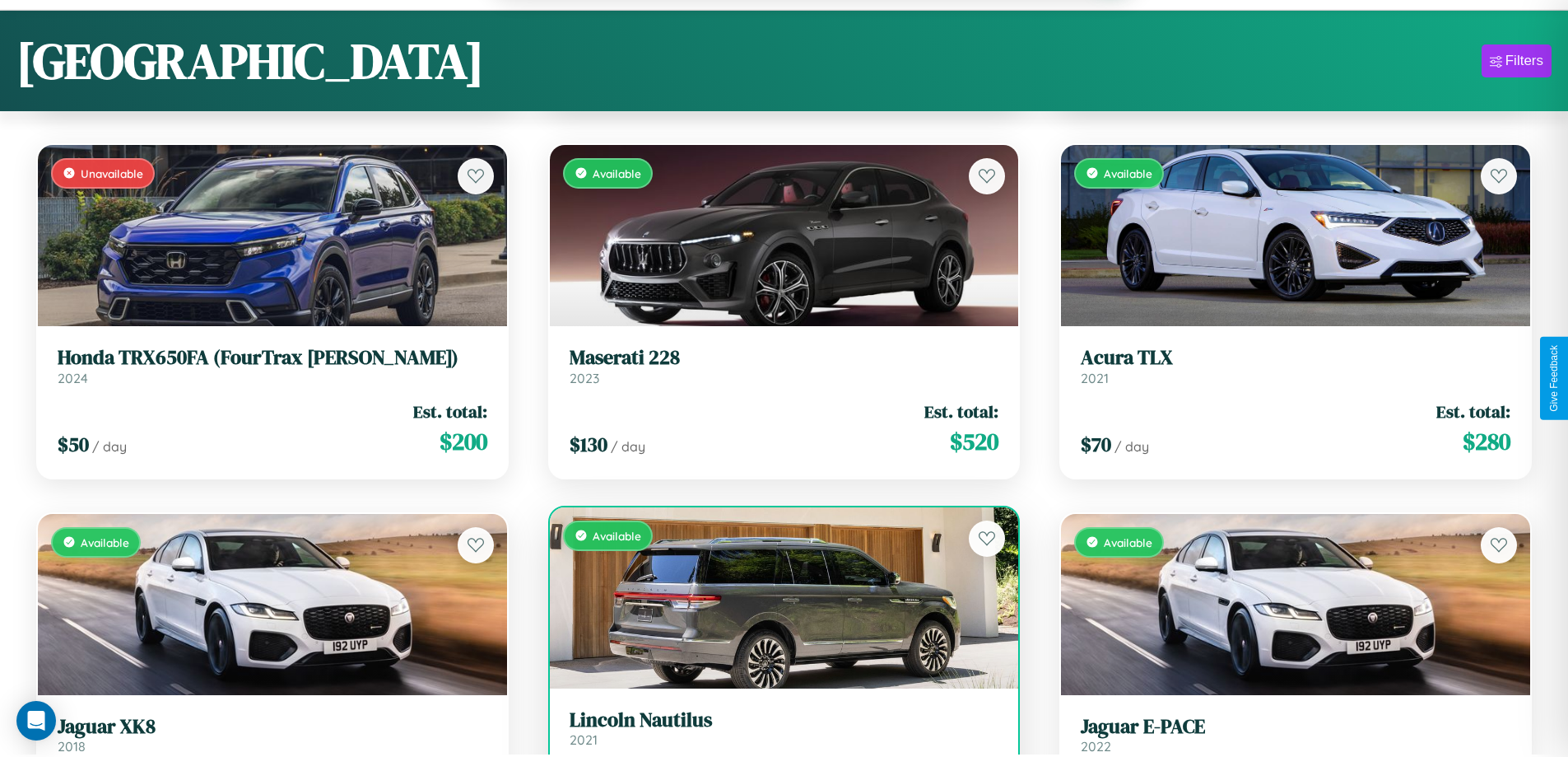
click at [777, 736] on link "Lincoln Nautilus 2021" at bounding box center [784, 728] width 430 height 40
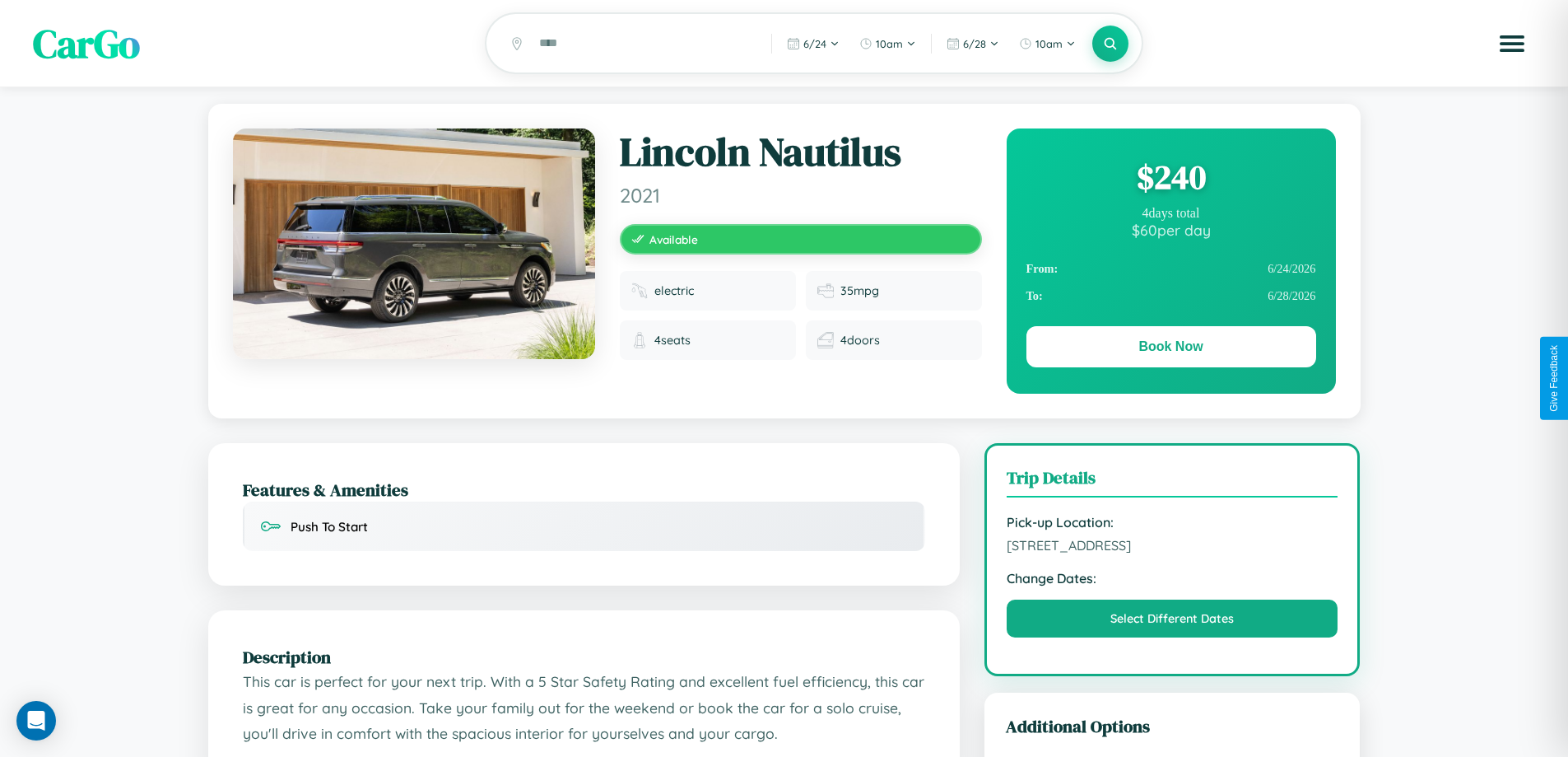
click at [1170, 179] on div "$ 240" at bounding box center [1171, 176] width 290 height 44
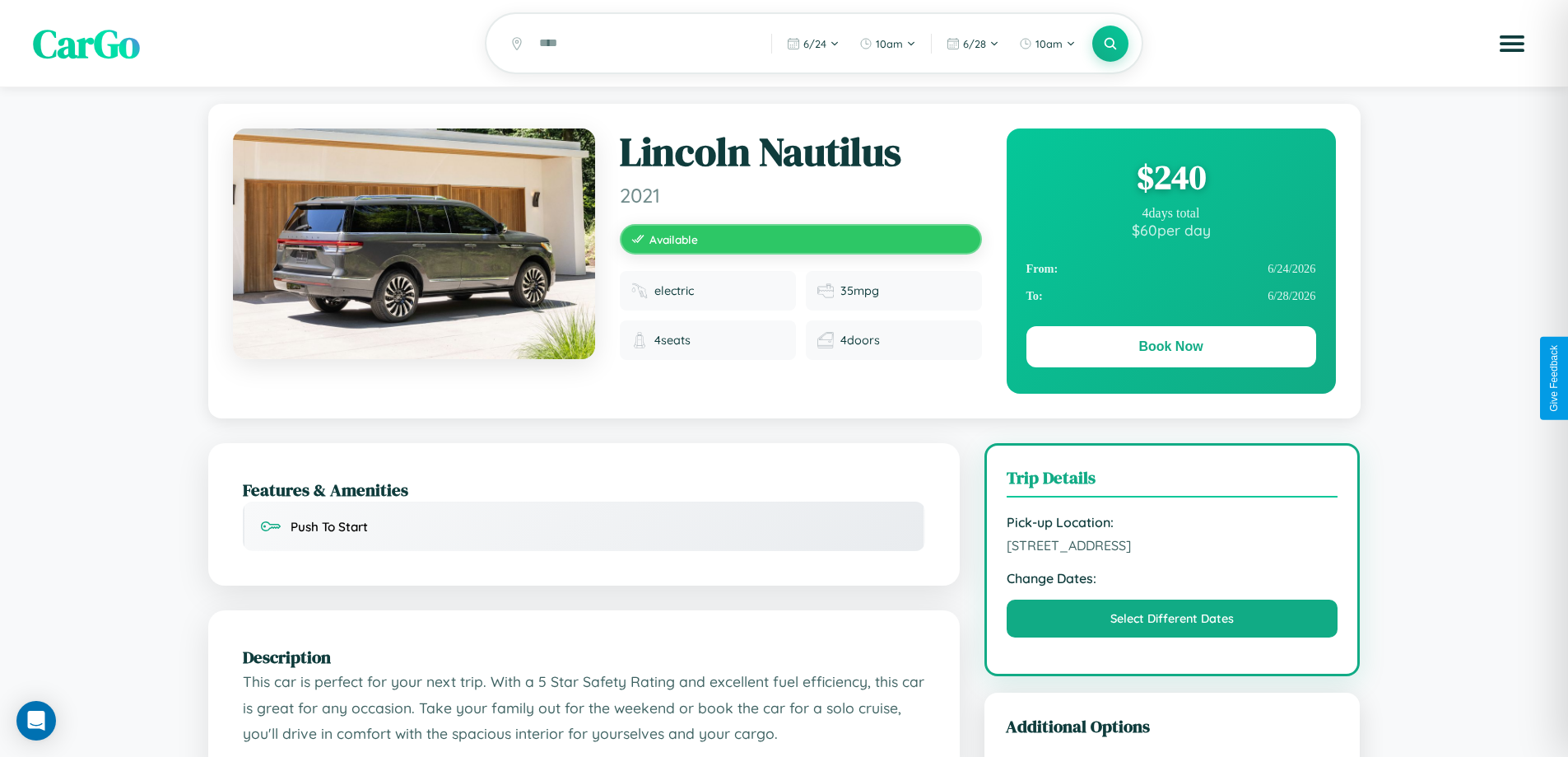
click at [1170, 179] on div "$ 240" at bounding box center [1171, 176] width 290 height 44
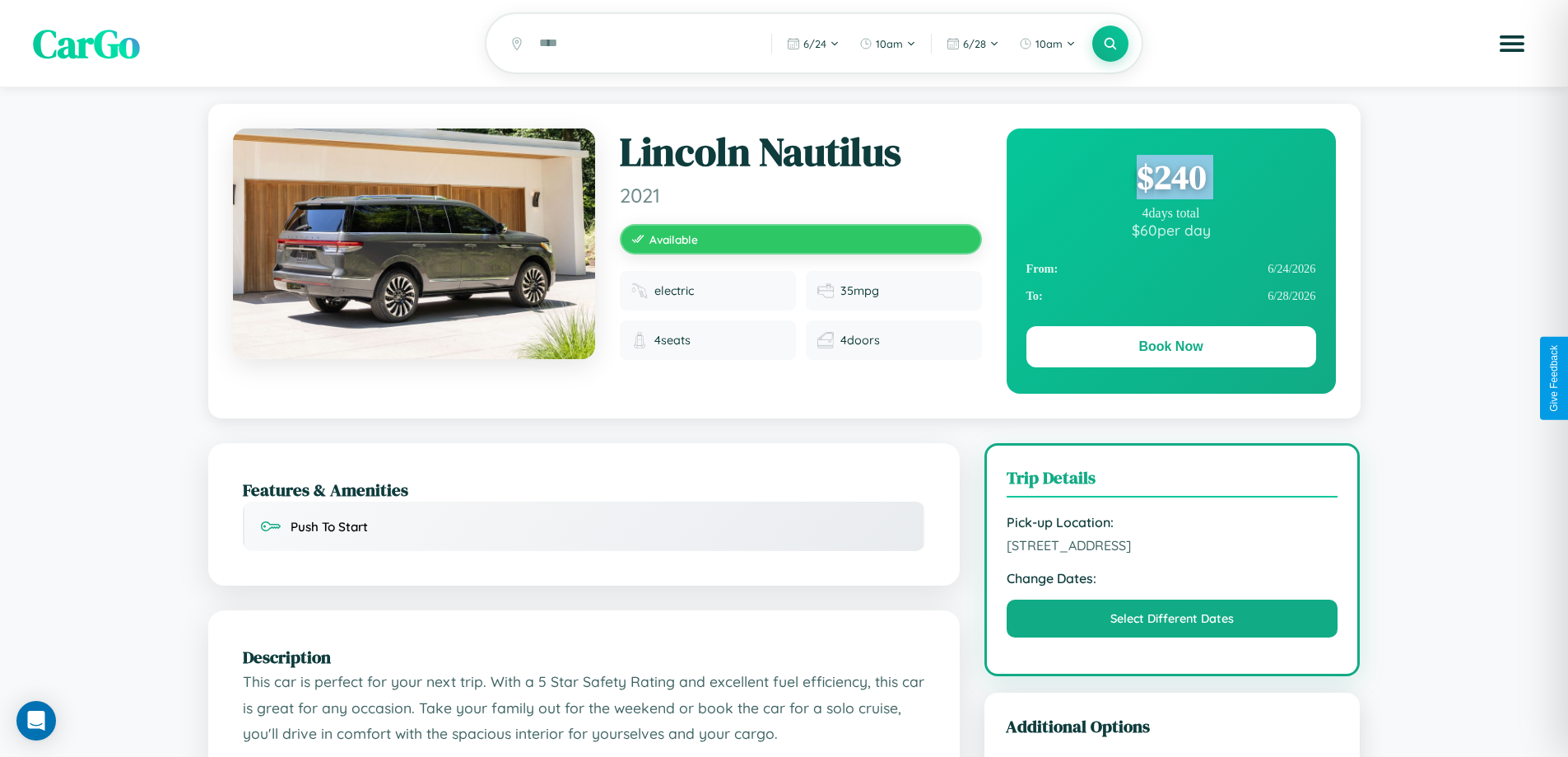
click at [1170, 179] on div "$ 240" at bounding box center [1171, 176] width 290 height 44
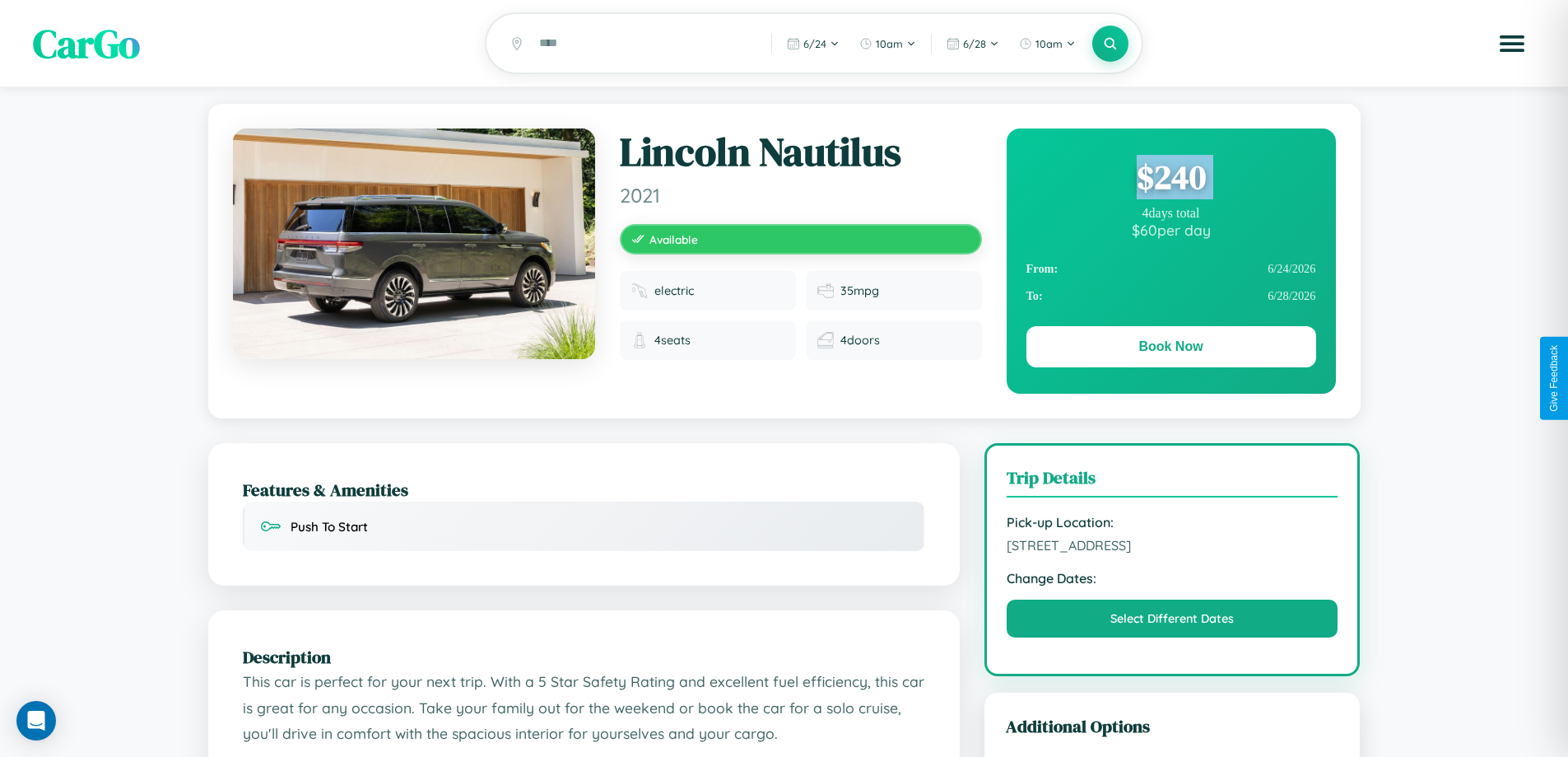
click at [1170, 179] on div "$ 240" at bounding box center [1171, 176] width 290 height 44
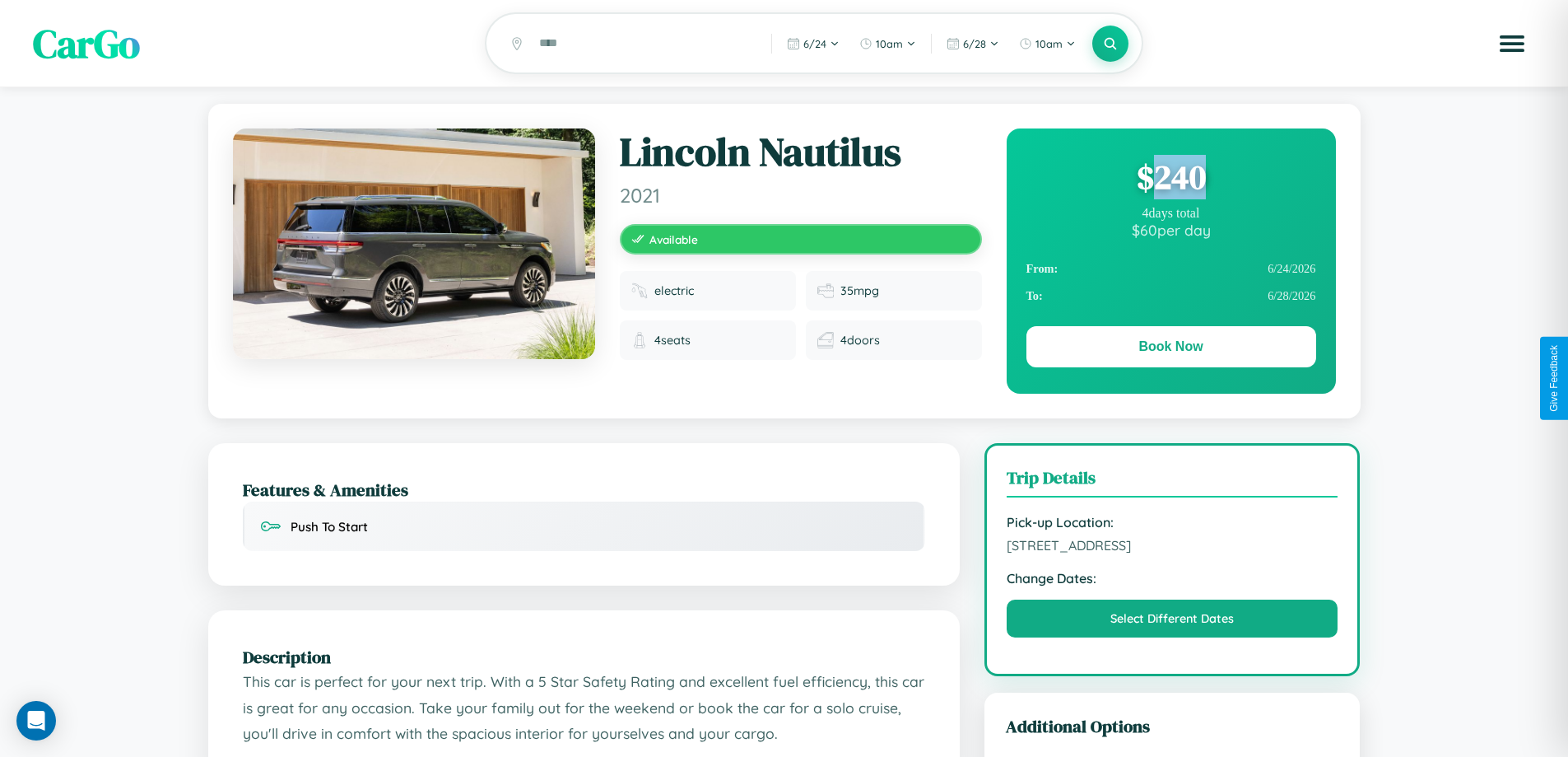
click at [1170, 179] on div "$ 240" at bounding box center [1171, 176] width 290 height 44
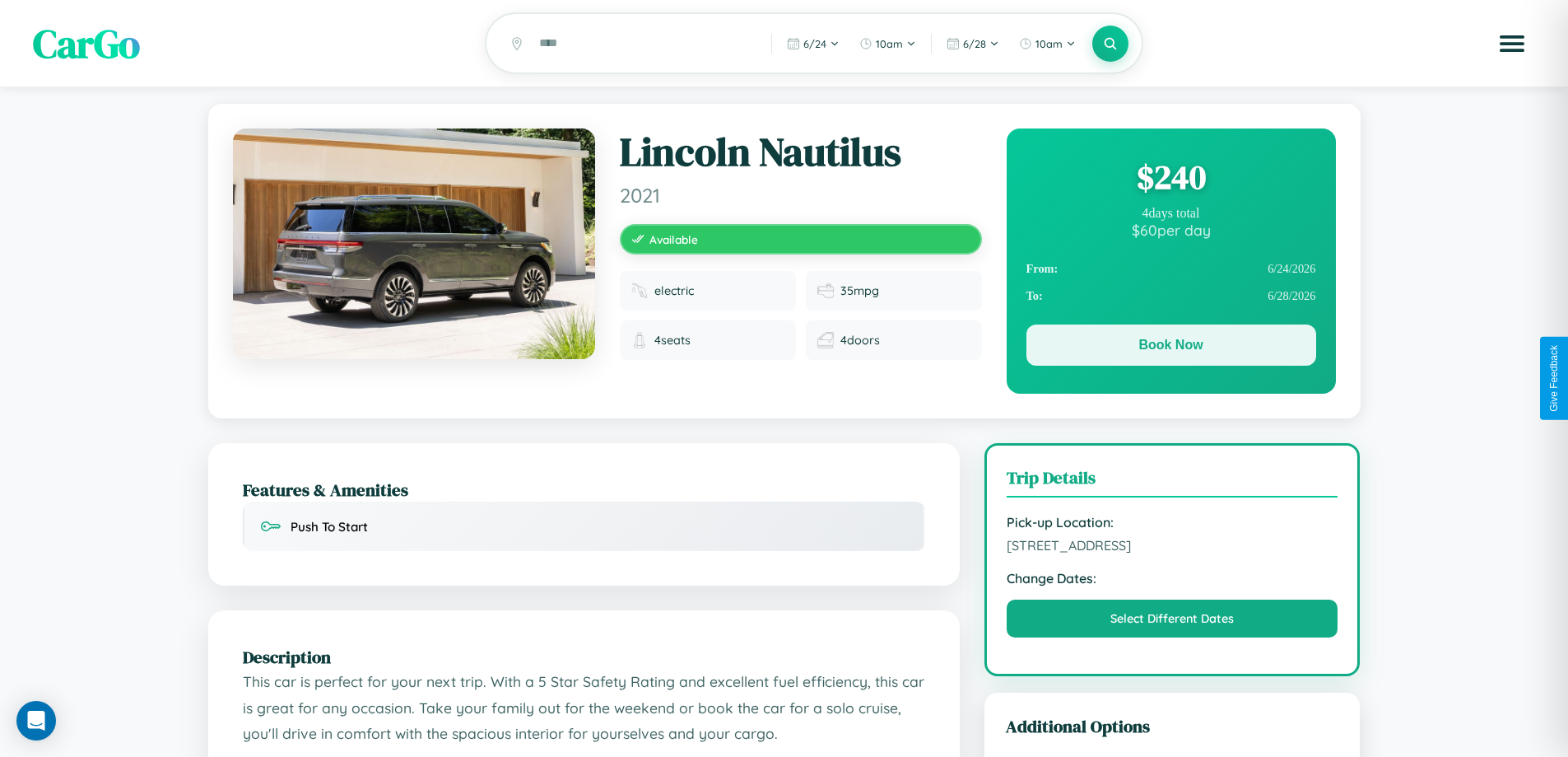
click at [1170, 347] on button "Book Now" at bounding box center [1171, 345] width 290 height 41
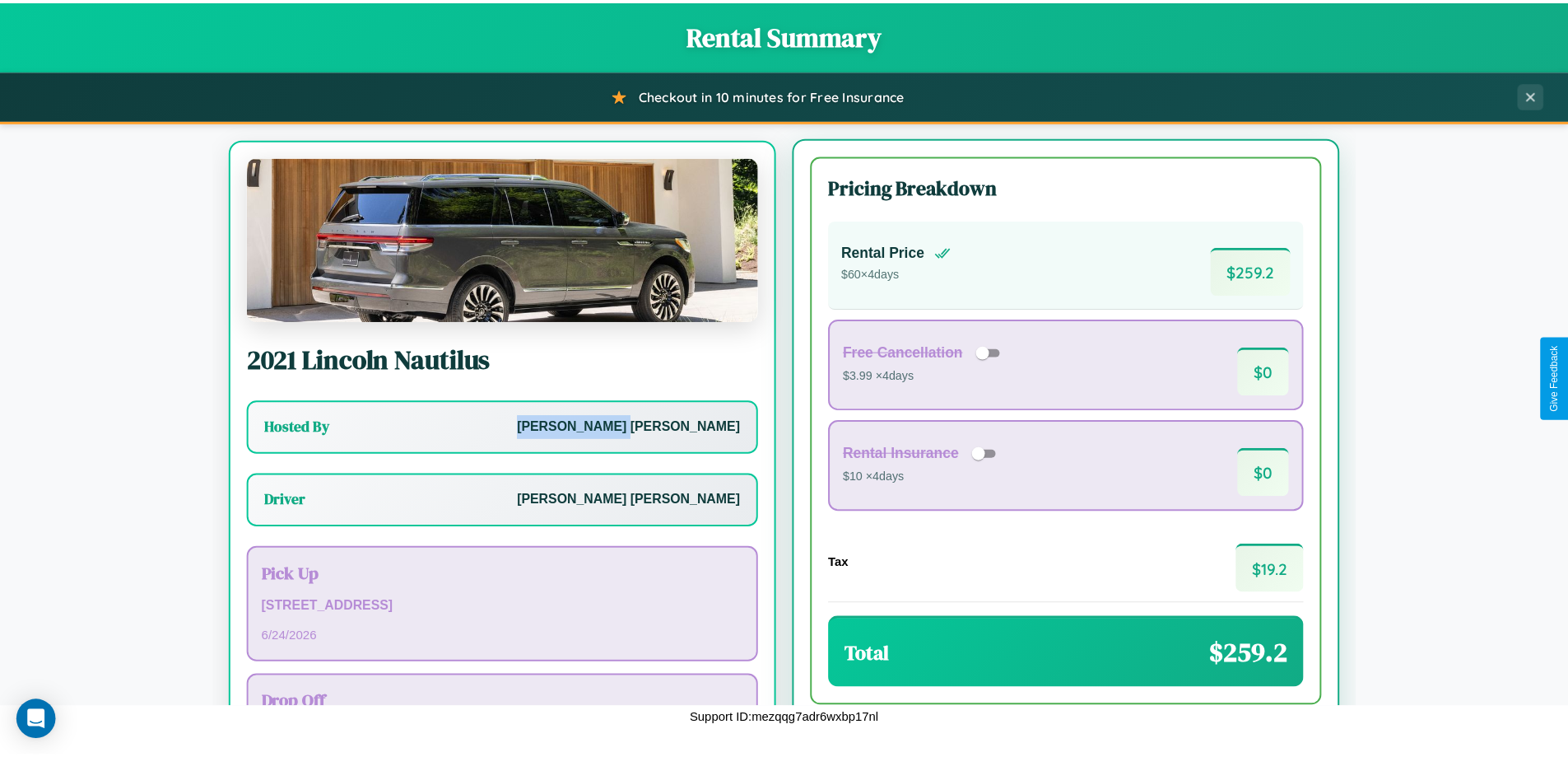
scroll to position [77, 0]
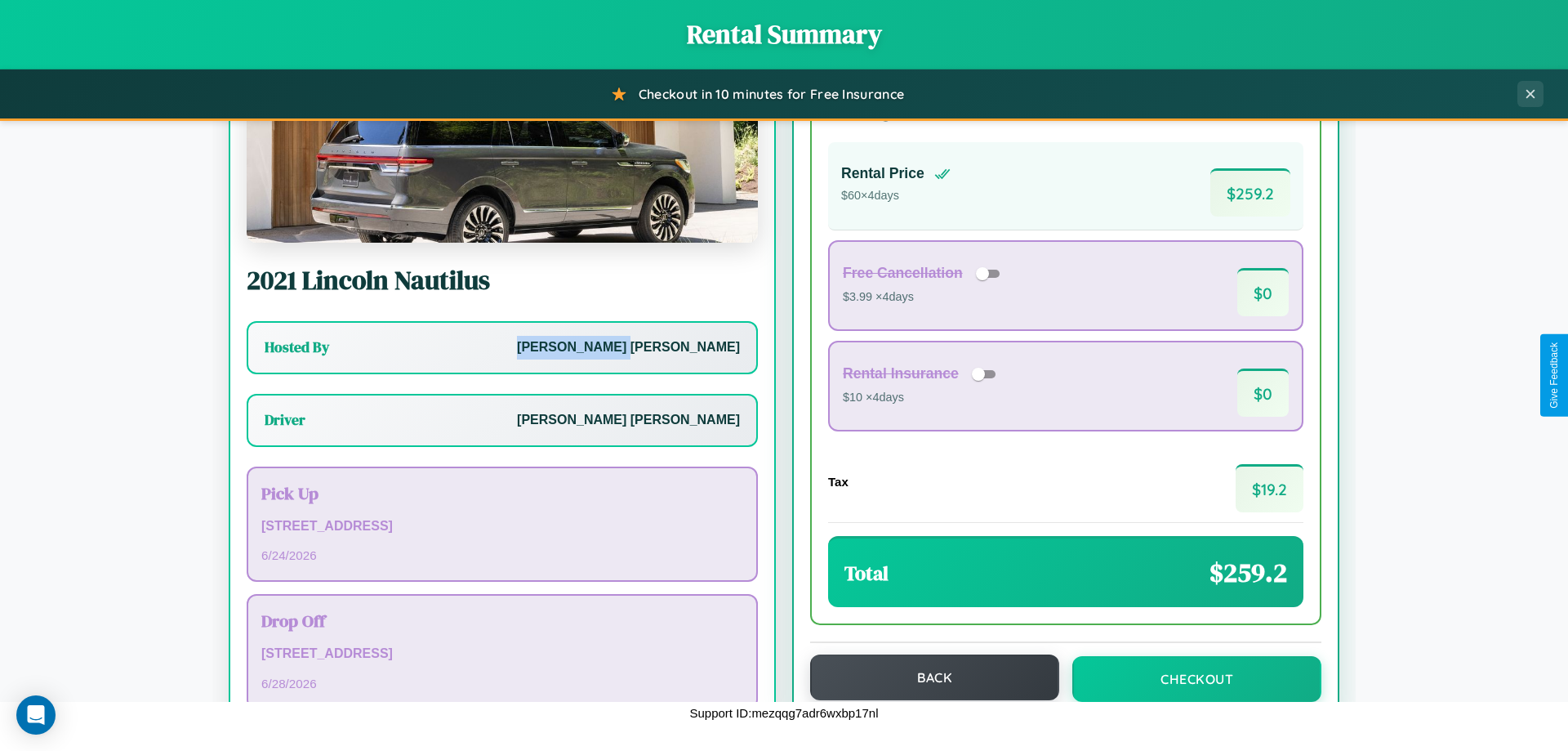
click at [927, 678] on button "Back" at bounding box center [935, 677] width 249 height 46
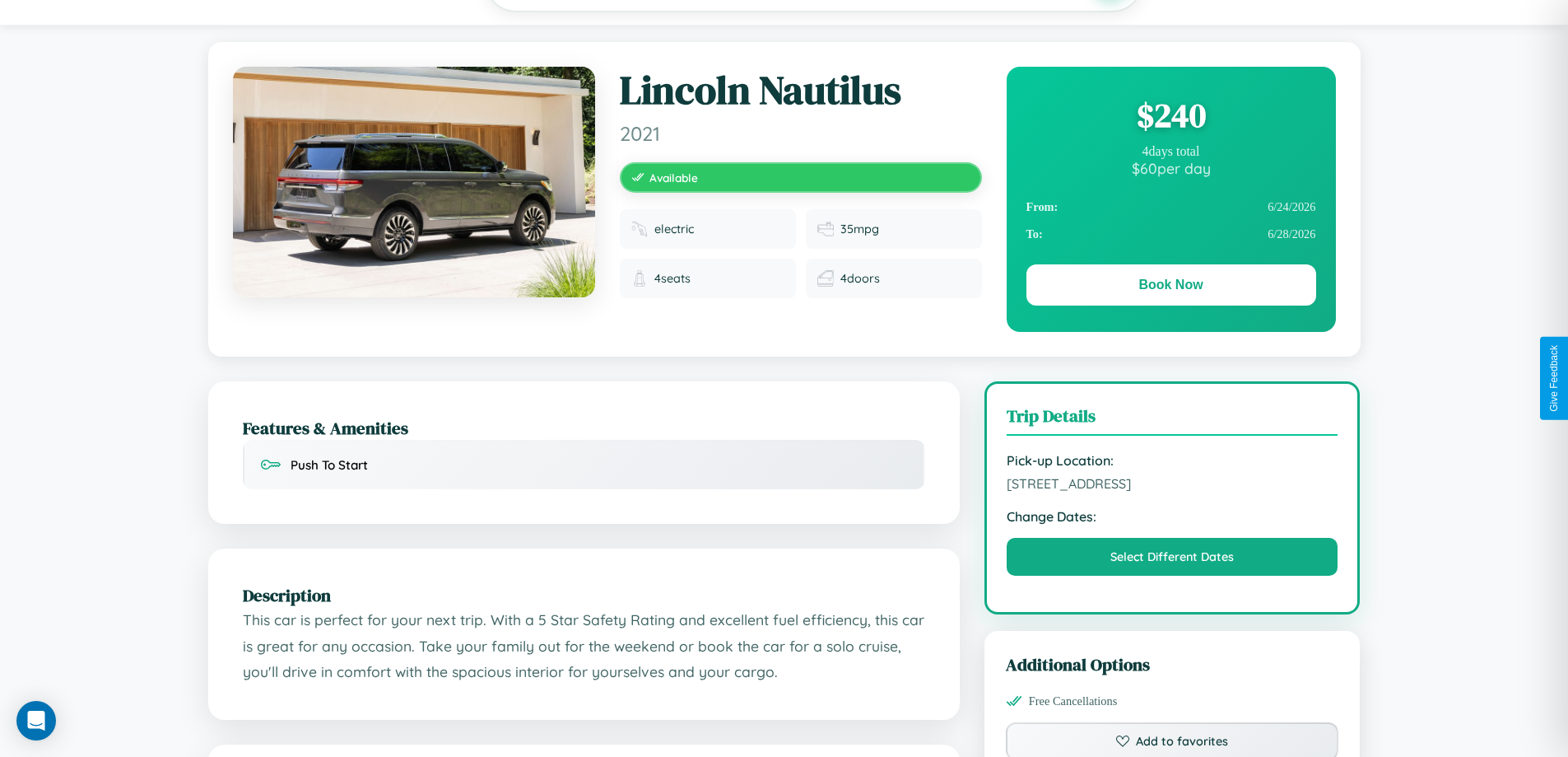
scroll to position [428, 0]
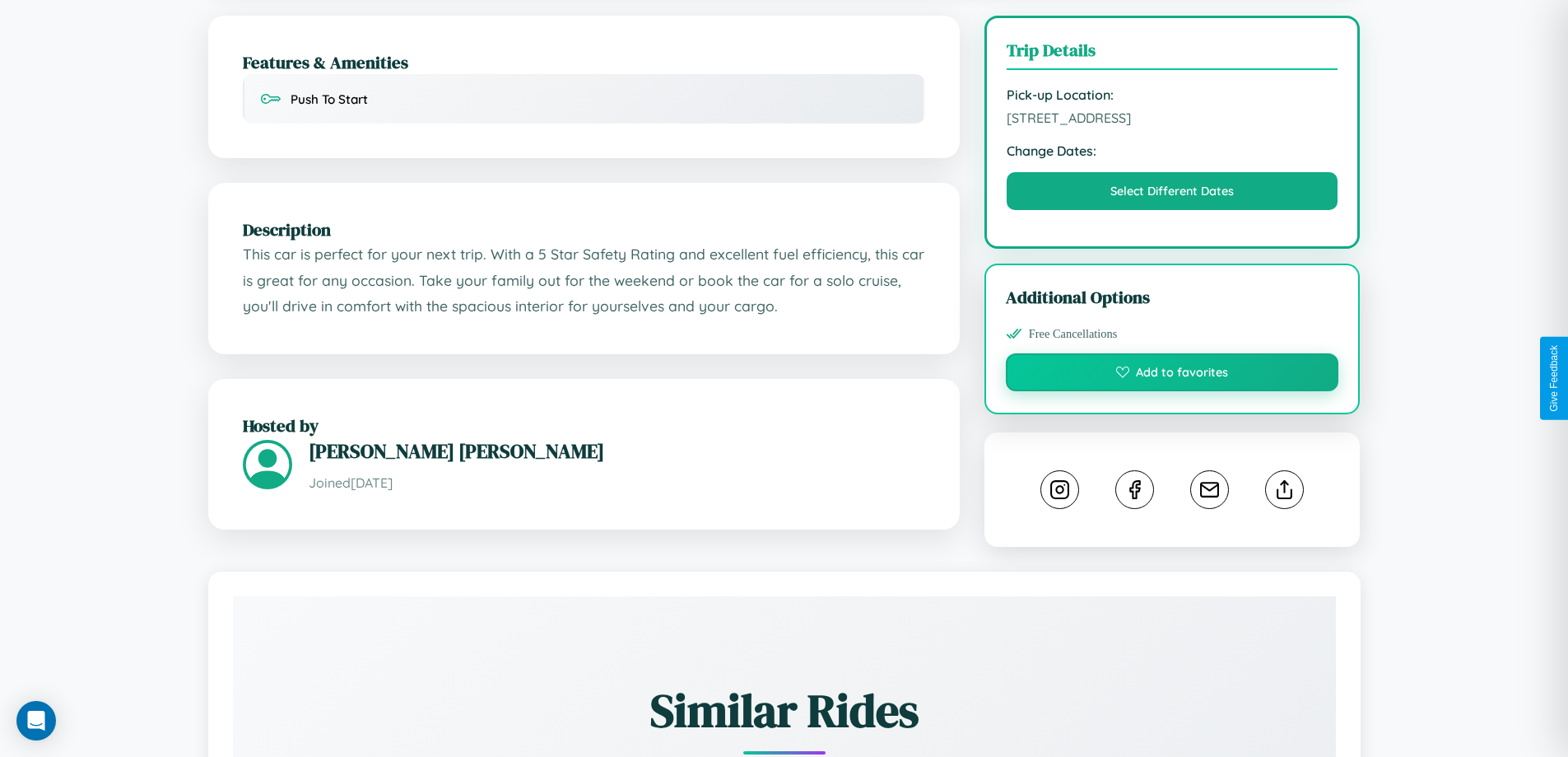
click at [1172, 378] on button "Add to favorites" at bounding box center [1173, 372] width 334 height 38
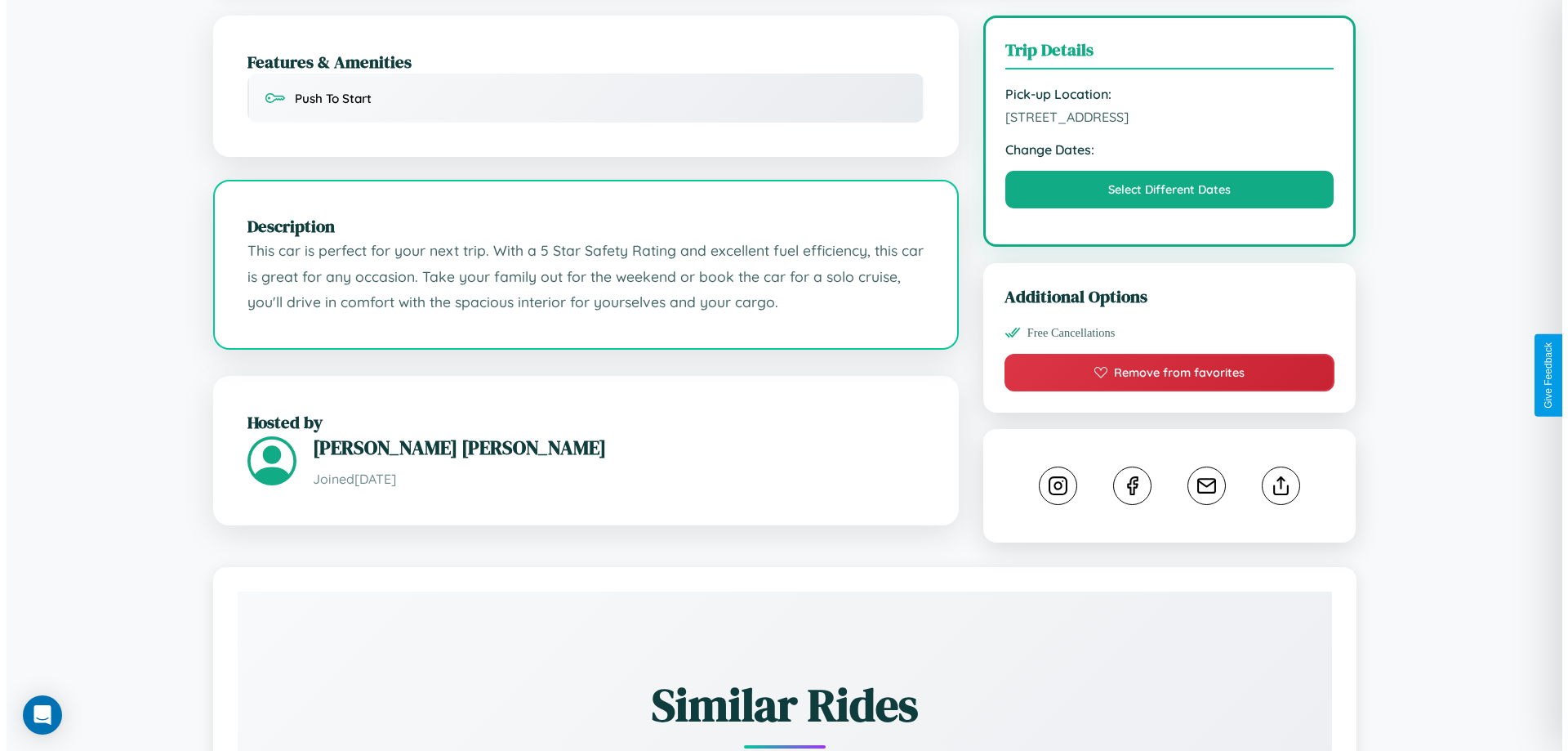
scroll to position [421, 0]
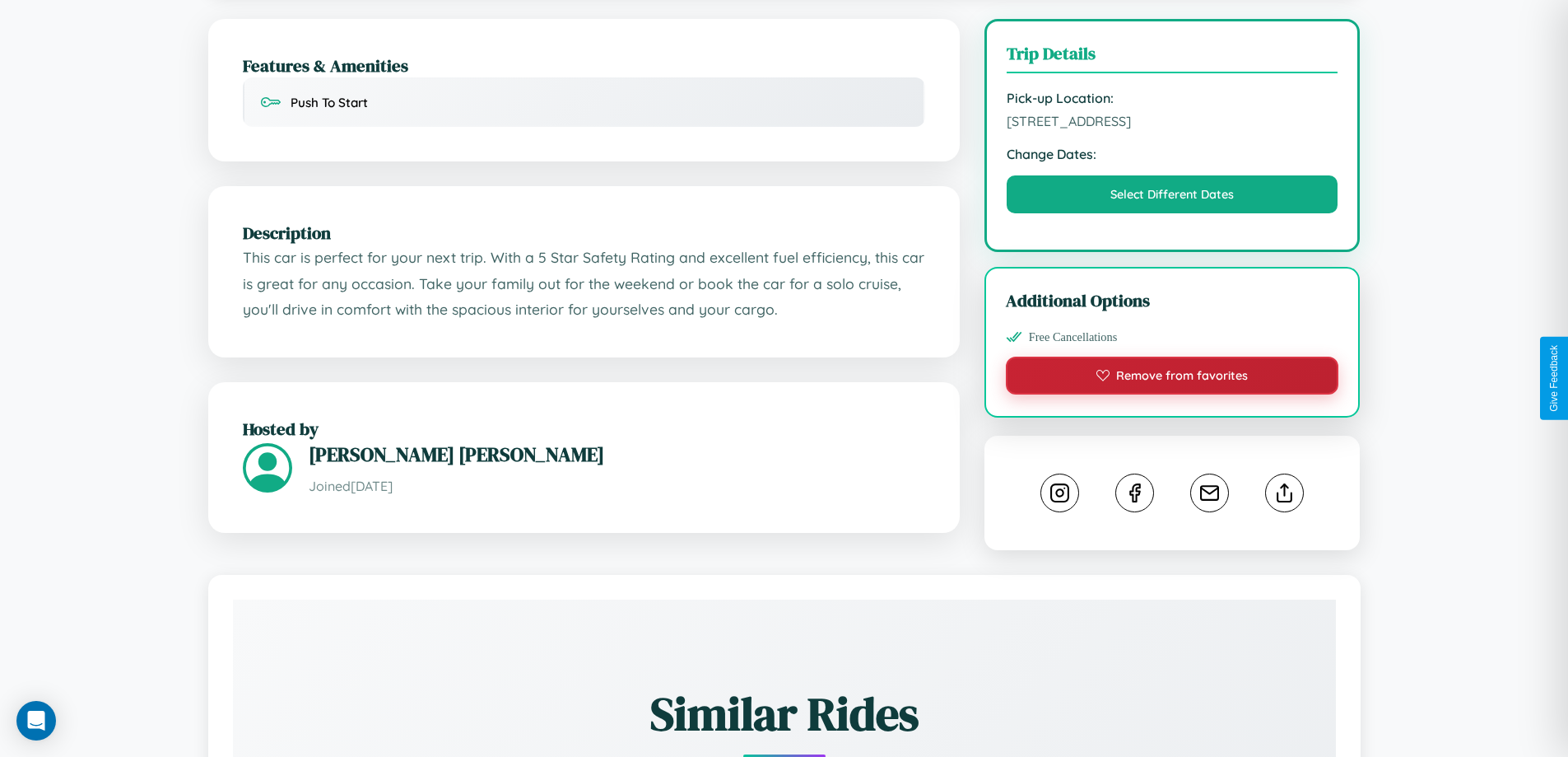
click at [1172, 379] on button "Remove from favorites" at bounding box center [1173, 375] width 334 height 38
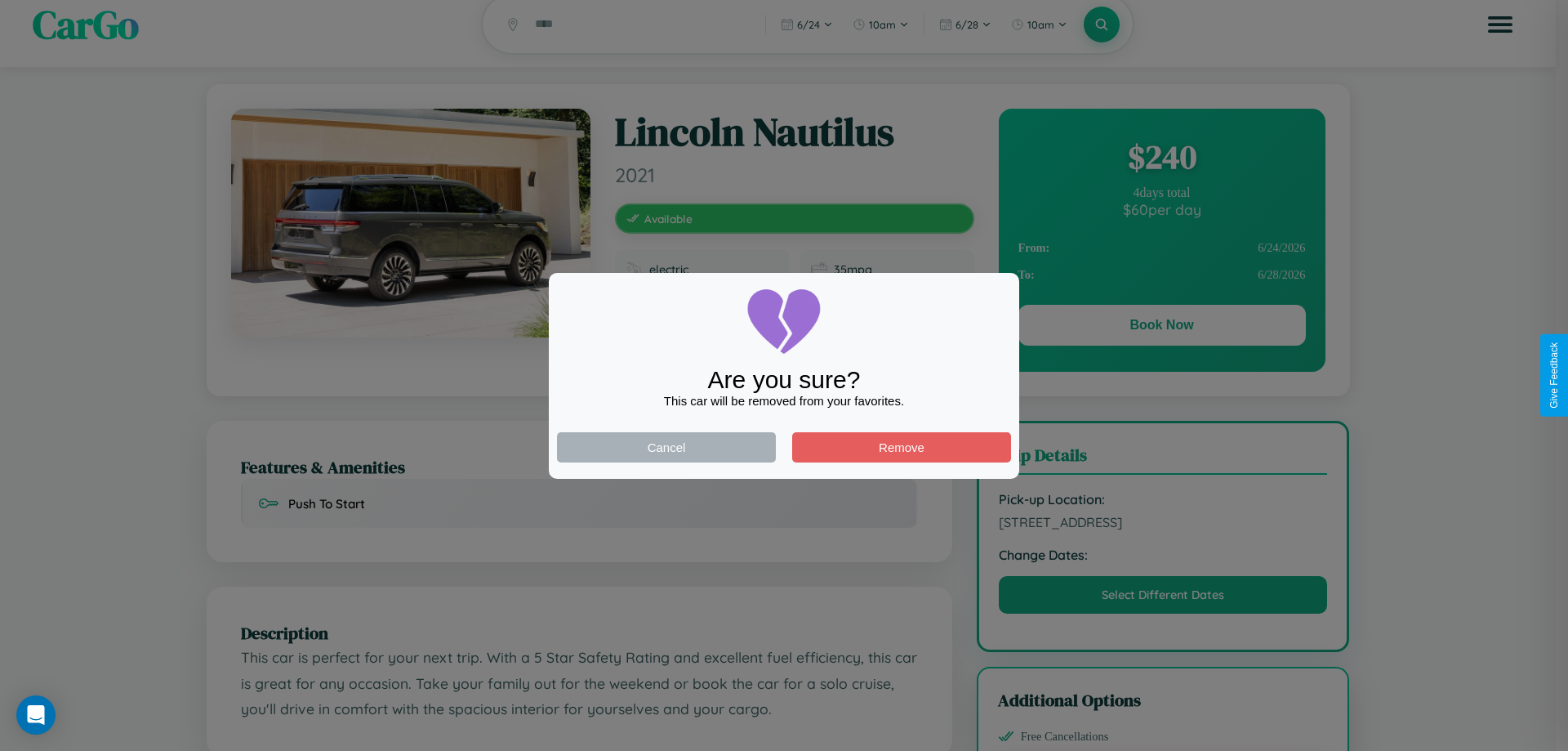
scroll to position [0, 0]
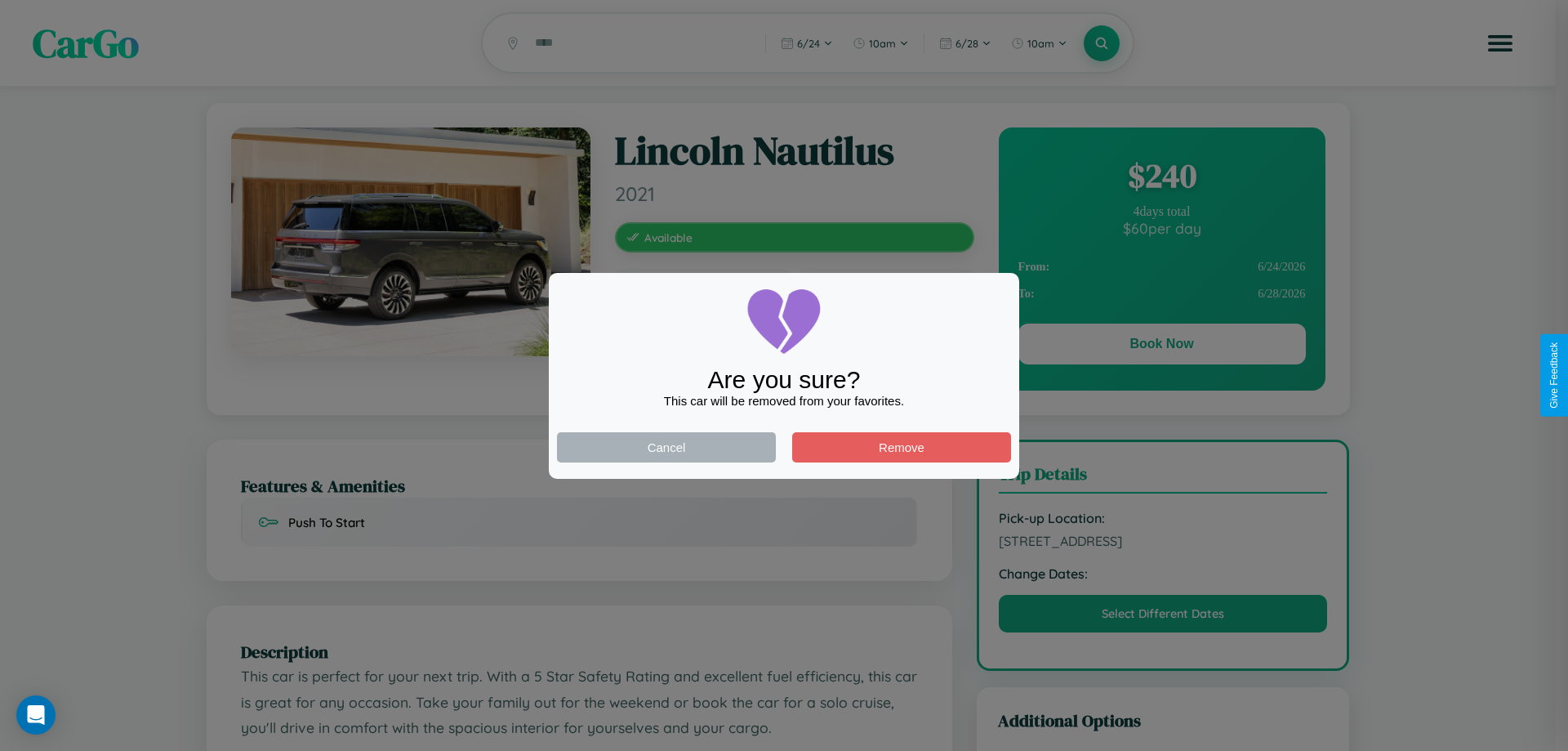
click at [1161, 346] on div at bounding box center [784, 375] width 1568 height 751
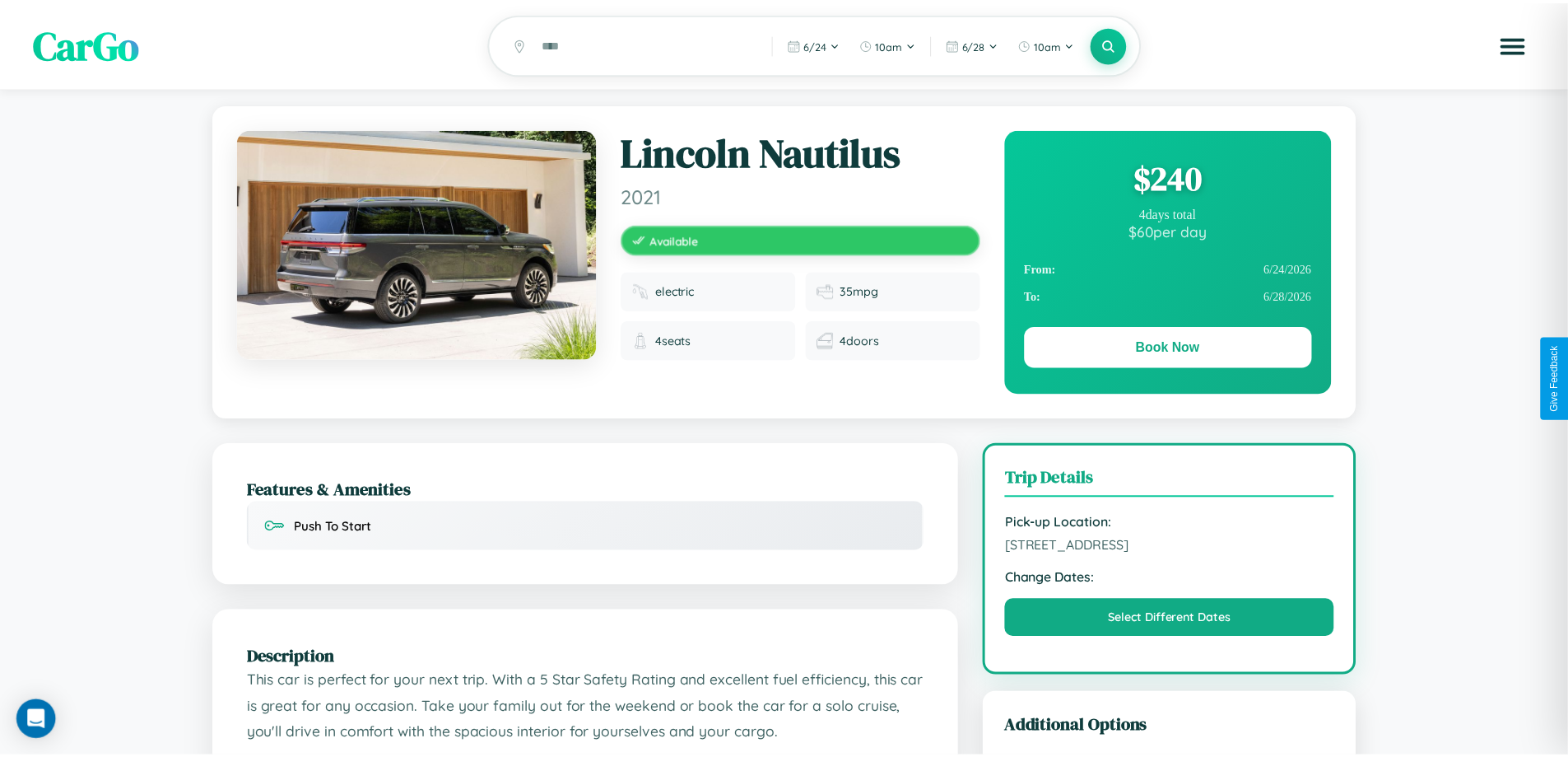
scroll to position [428, 0]
